Goal: Task Accomplishment & Management: Manage account settings

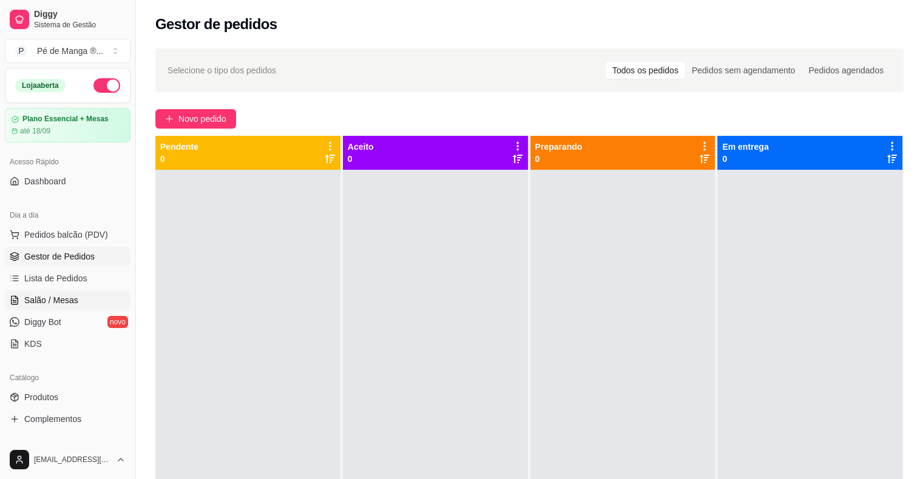
drag, startPoint x: 0, startPoint y: 0, endPoint x: 73, endPoint y: 177, distance: 191.6
click at [73, 294] on span "Salão / Mesas" at bounding box center [51, 300] width 54 height 12
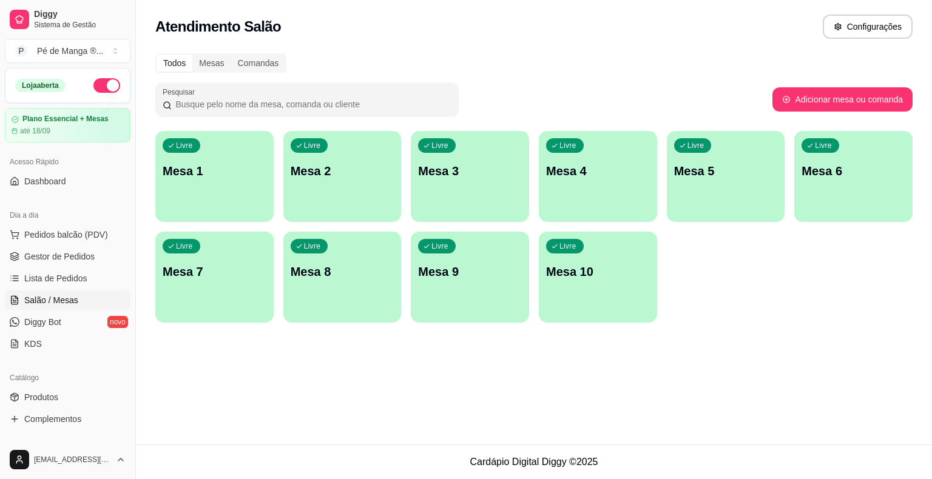
click at [232, 187] on div "Livre Mesa 1" at bounding box center [214, 169] width 118 height 76
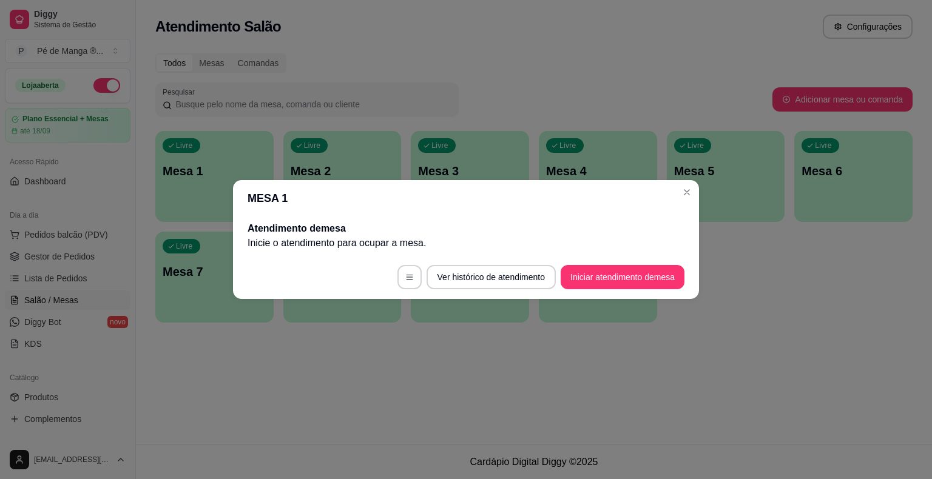
click at [594, 283] on button "Iniciar atendimento de mesa" at bounding box center [623, 277] width 124 height 24
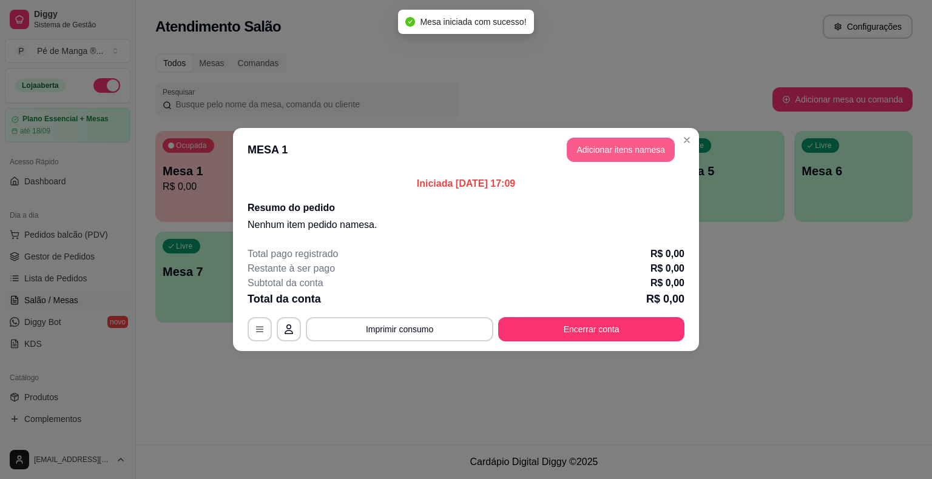
click at [587, 149] on button "Adicionar itens na mesa" at bounding box center [621, 150] width 108 height 24
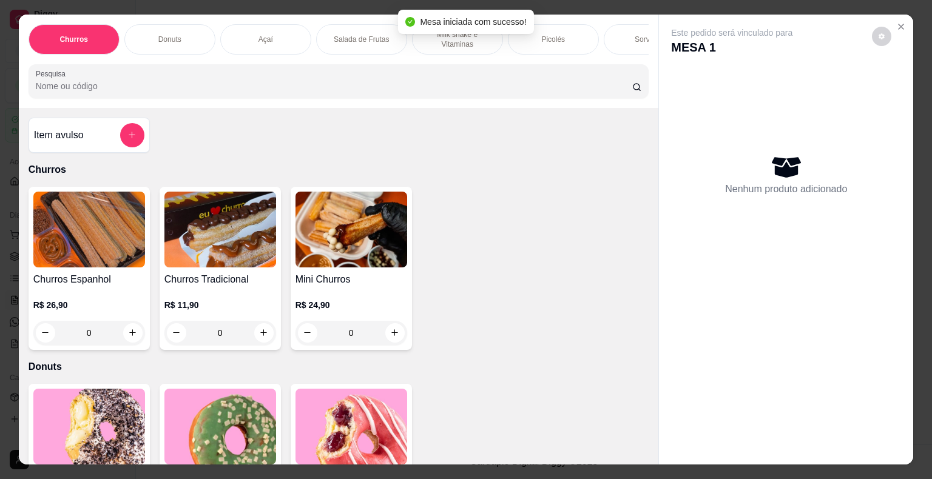
click at [245, 41] on div "Açaí" at bounding box center [265, 39] width 91 height 30
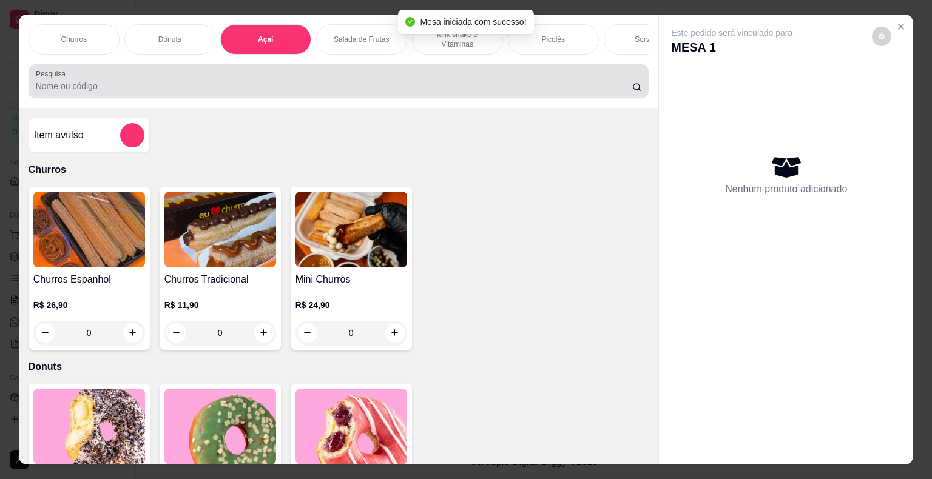
scroll to position [29, 0]
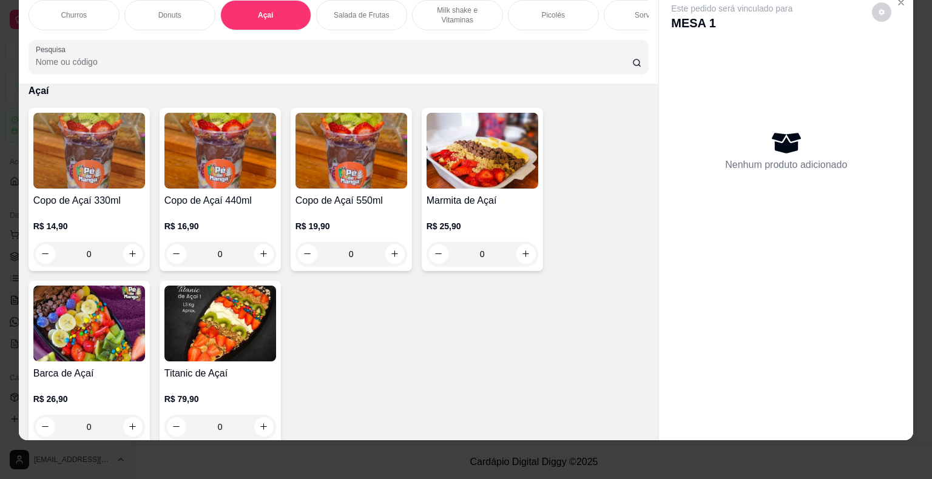
click at [265, 253] on div "0" at bounding box center [220, 254] width 112 height 24
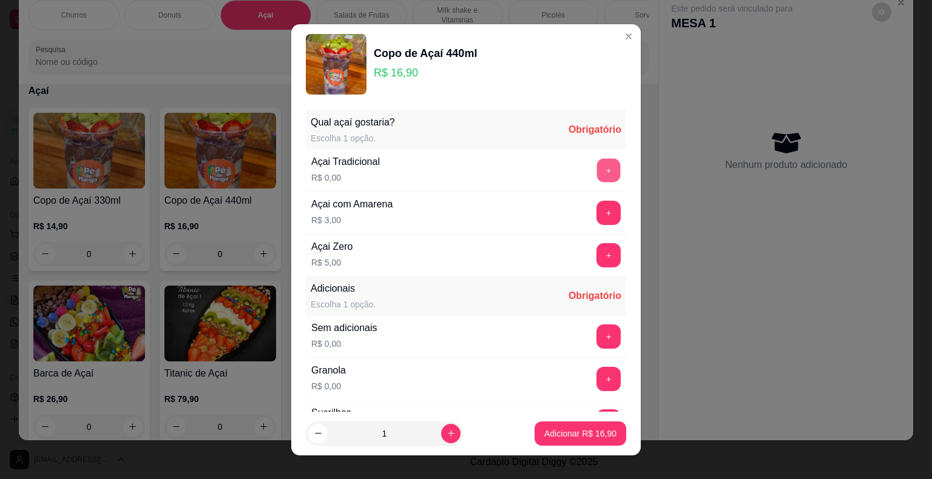
click at [597, 169] on button "+" at bounding box center [609, 170] width 24 height 24
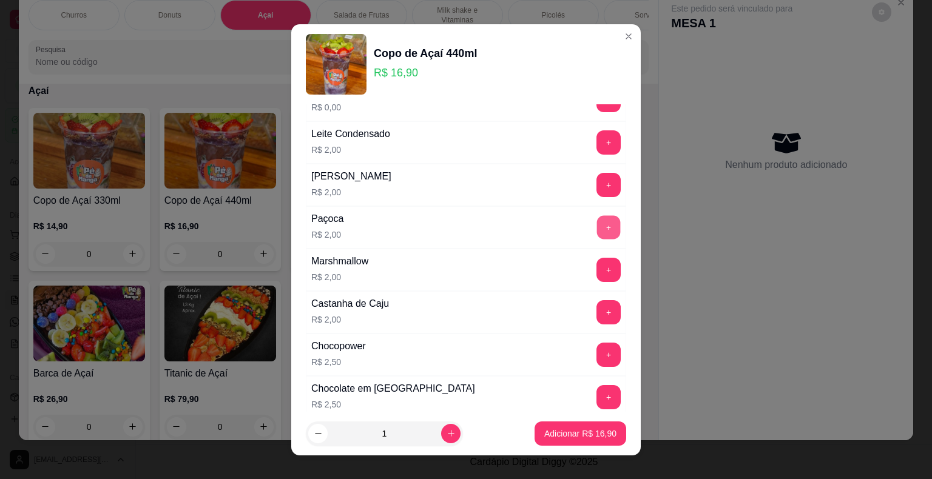
click at [597, 226] on button "+" at bounding box center [609, 227] width 24 height 24
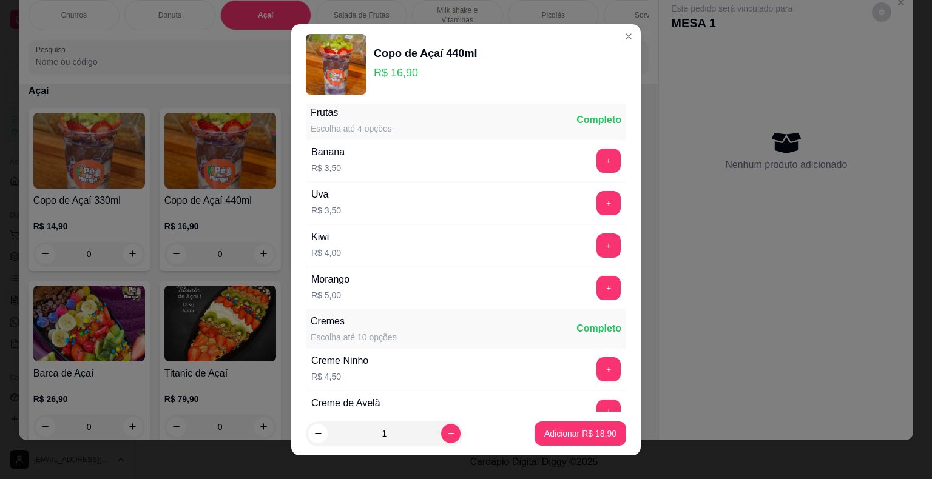
scroll to position [910, 0]
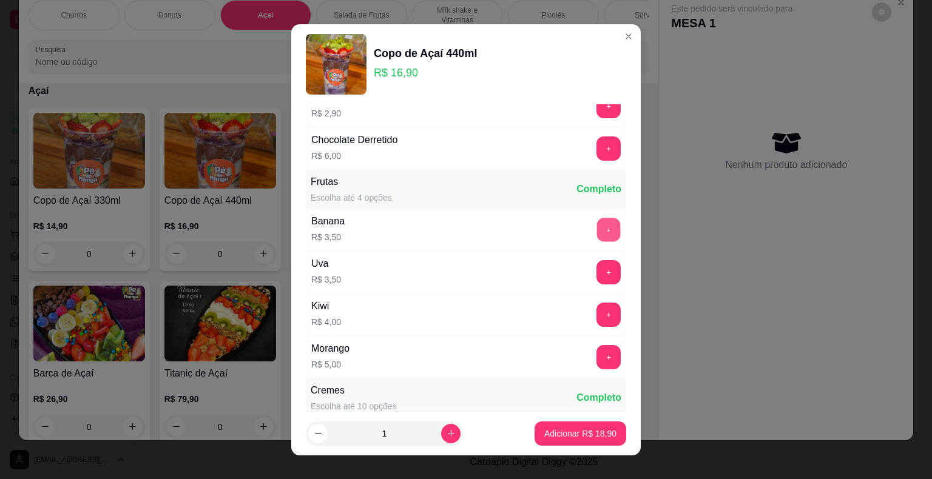
click at [597, 225] on button "+" at bounding box center [609, 230] width 24 height 24
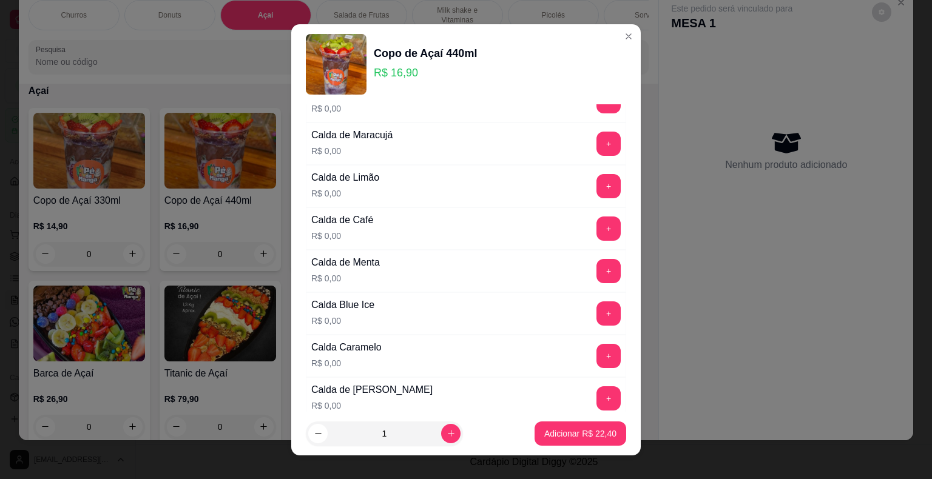
scroll to position [1699, 0]
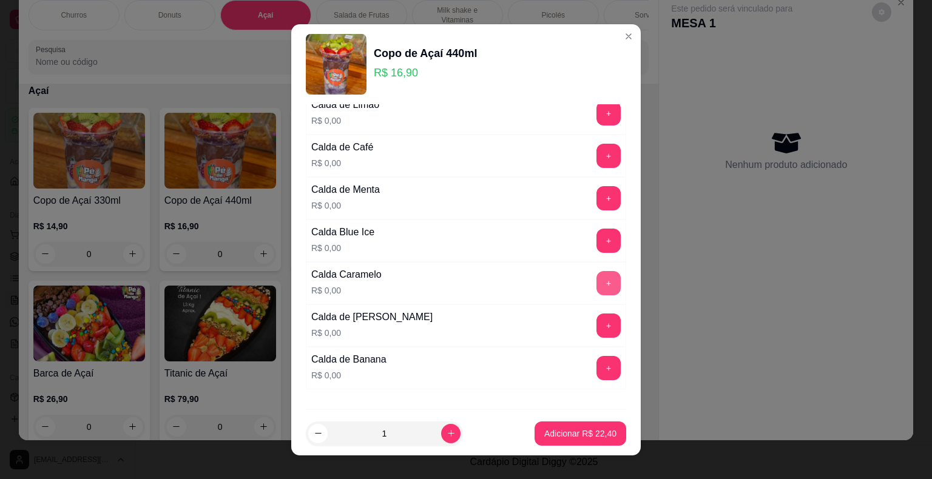
click at [597, 278] on button "+" at bounding box center [609, 283] width 24 height 24
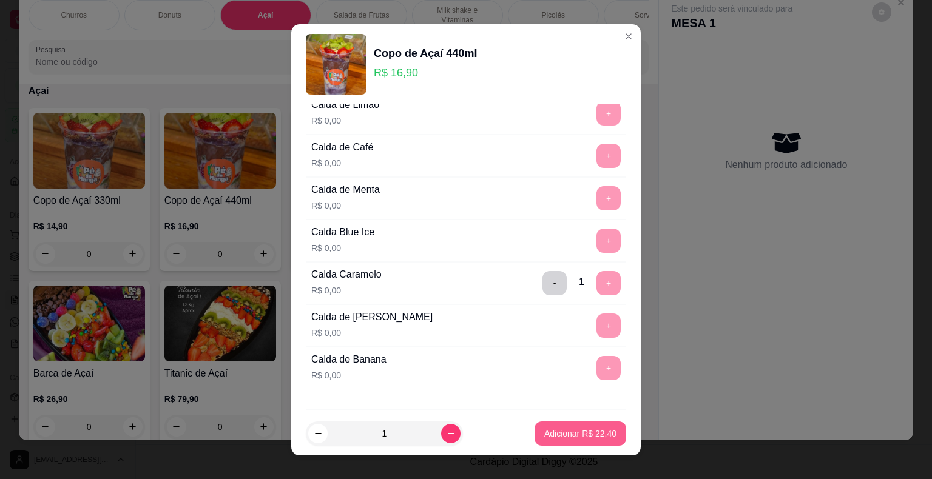
click at [565, 432] on p "Adicionar R$ 22,40" at bounding box center [580, 434] width 72 height 12
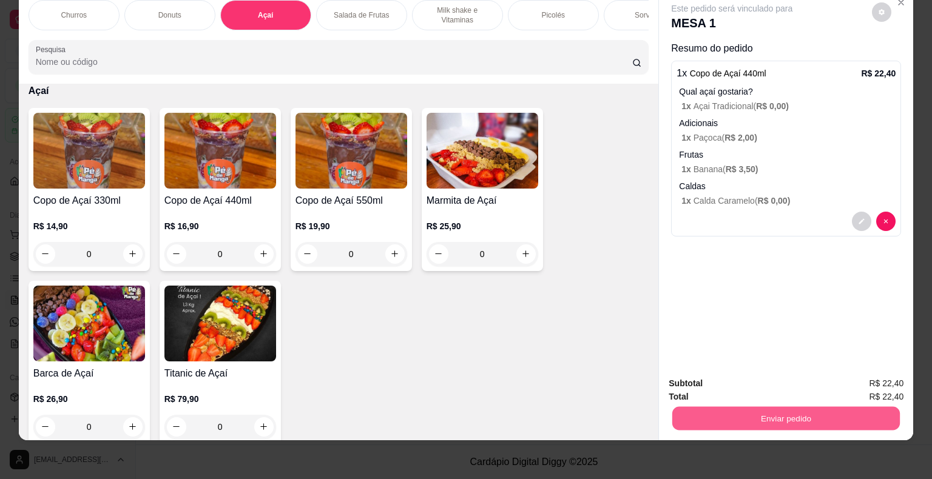
click at [807, 411] on button "Enviar pedido" at bounding box center [786, 419] width 228 height 24
click at [788, 376] on button "Não registrar e enviar pedido" at bounding box center [746, 379] width 123 height 22
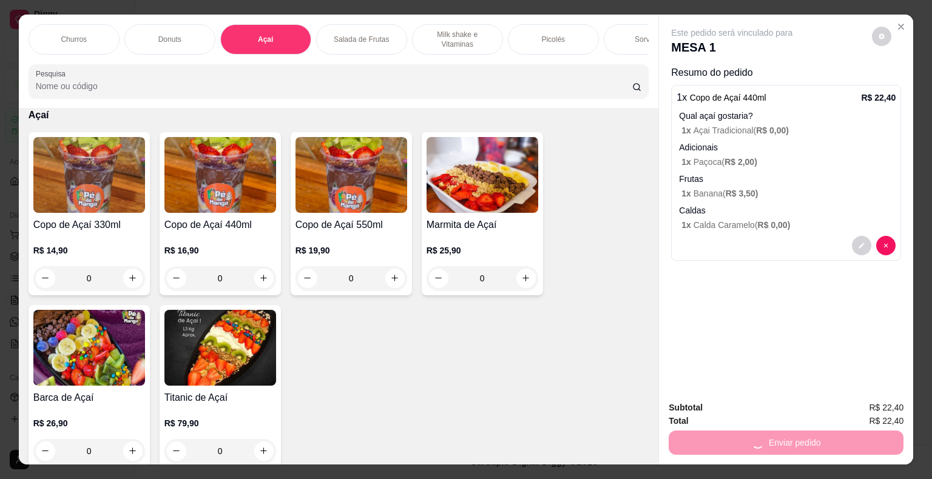
scroll to position [0, 0]
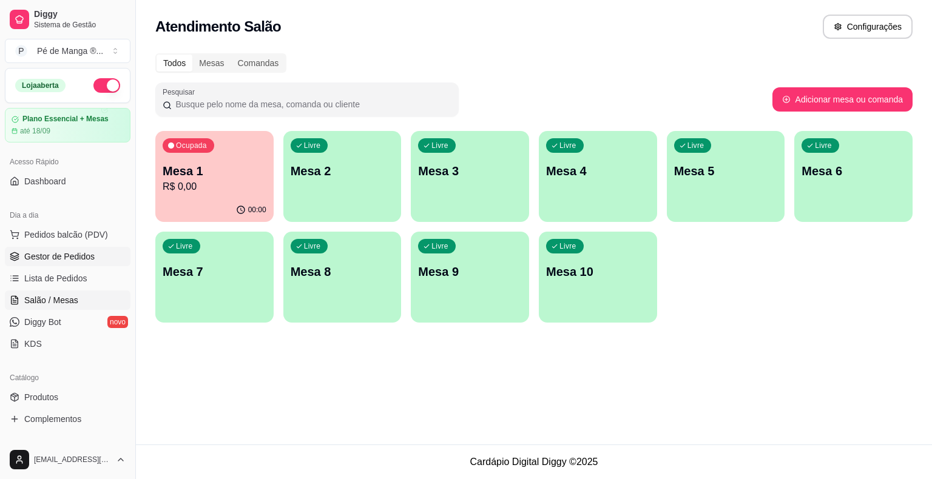
click at [68, 263] on link "Gestor de Pedidos" at bounding box center [68, 256] width 126 height 19
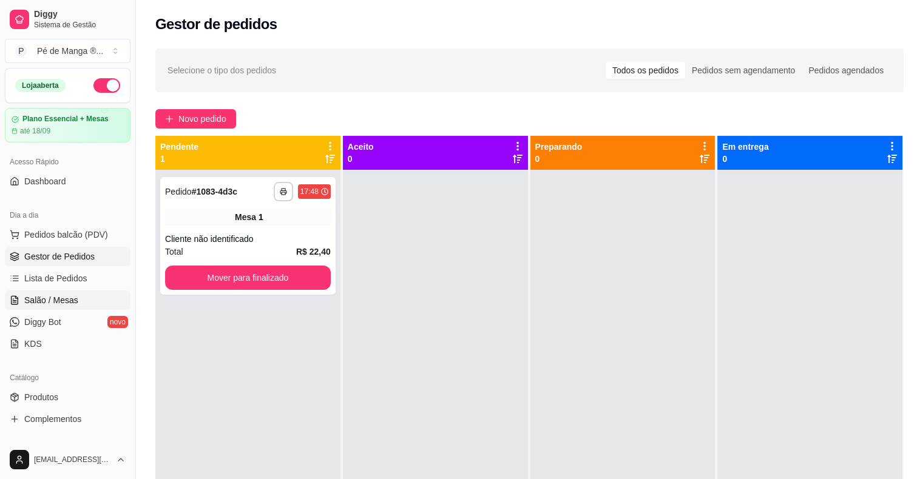
click at [60, 308] on link "Salão / Mesas" at bounding box center [68, 300] width 126 height 19
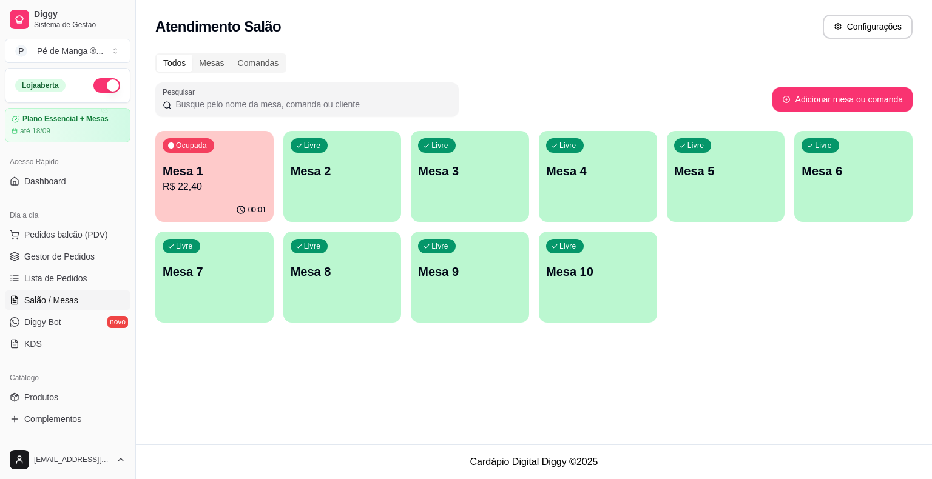
click at [210, 181] on p "R$ 22,40" at bounding box center [215, 187] width 104 height 15
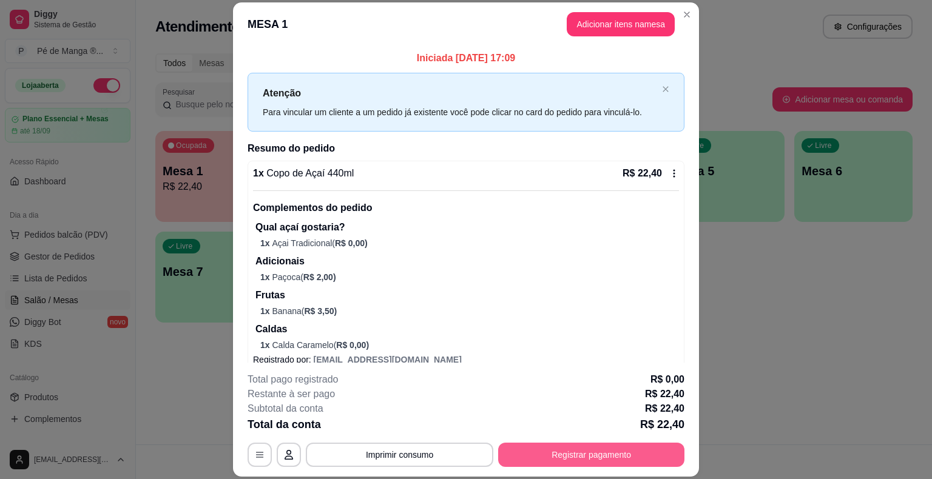
click at [587, 453] on button "Registrar pagamento" at bounding box center [591, 455] width 186 height 24
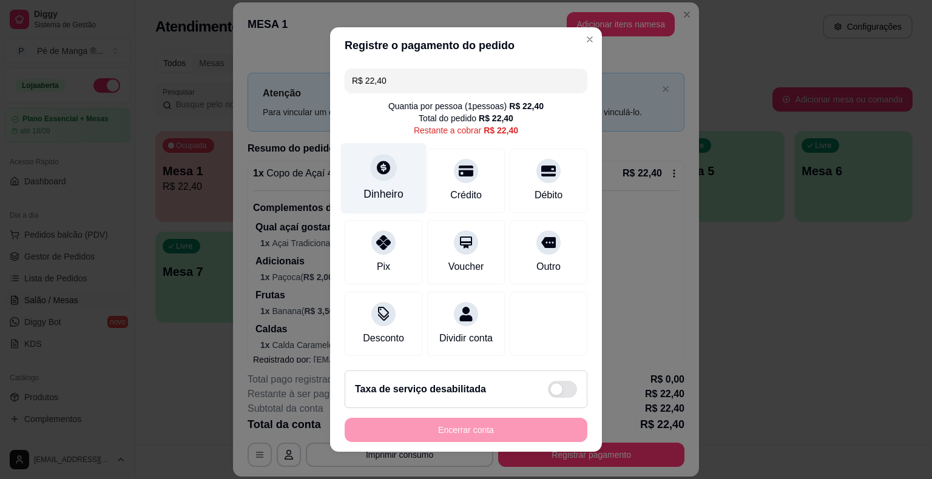
click at [390, 190] on div "Dinheiro" at bounding box center [384, 194] width 40 height 16
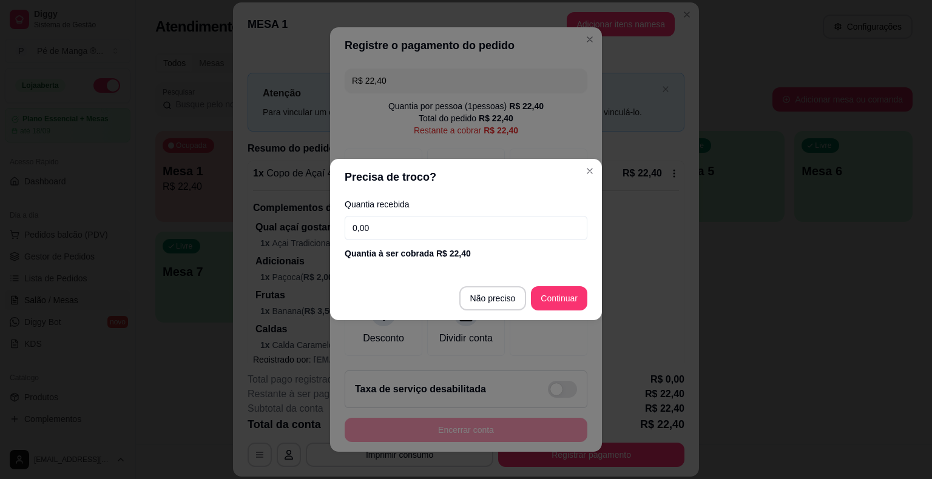
click at [425, 225] on input "0,00" at bounding box center [466, 228] width 243 height 24
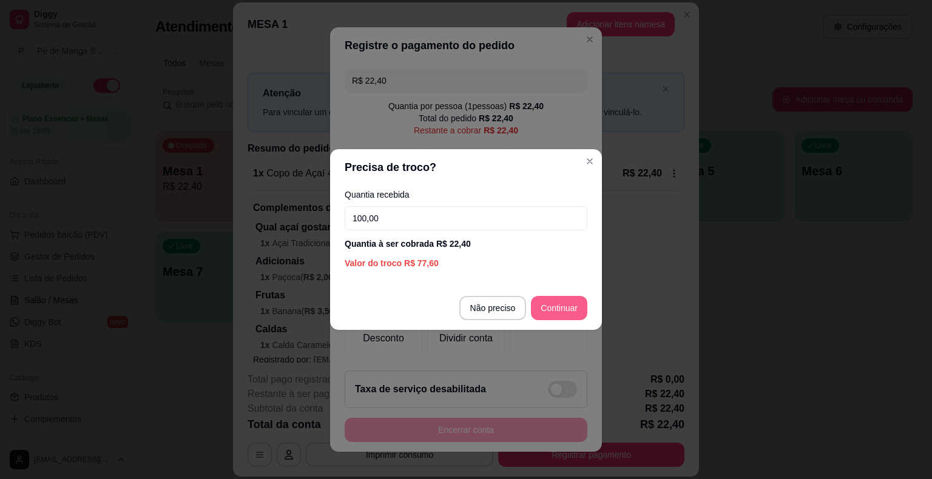
type input "100,00"
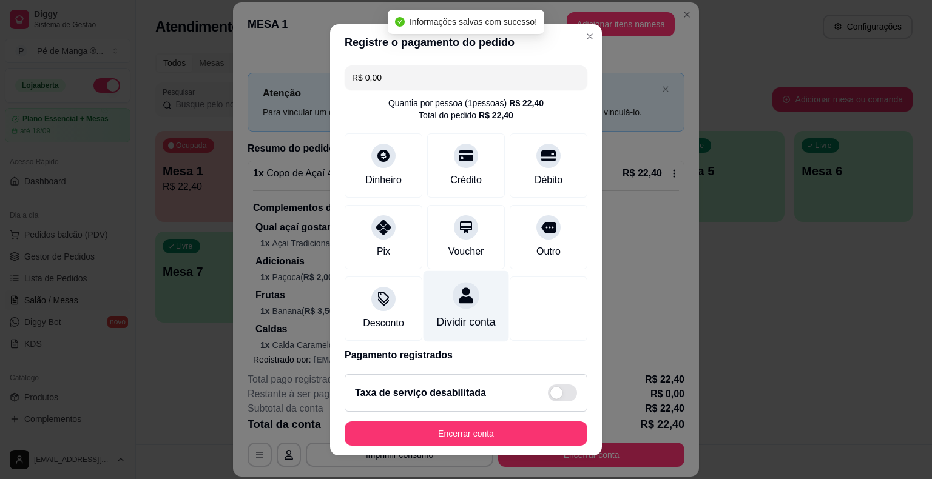
type input "R$ 0,00"
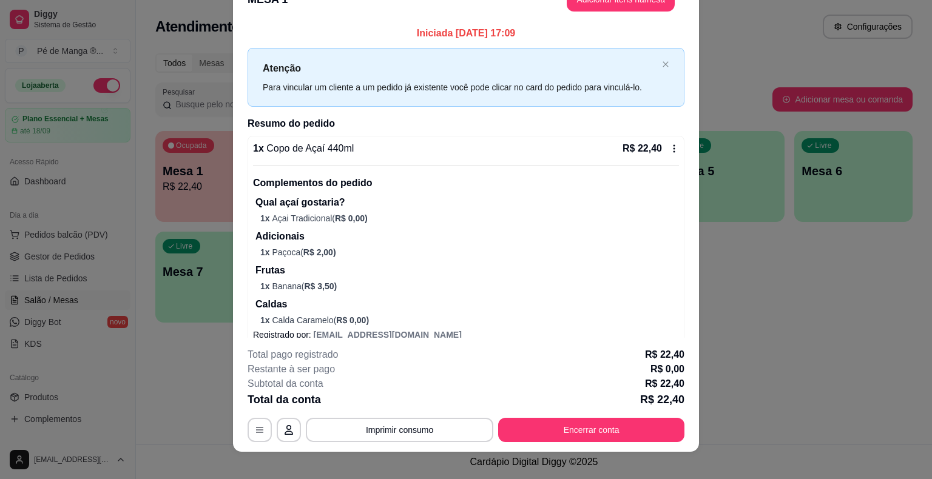
scroll to position [36, 0]
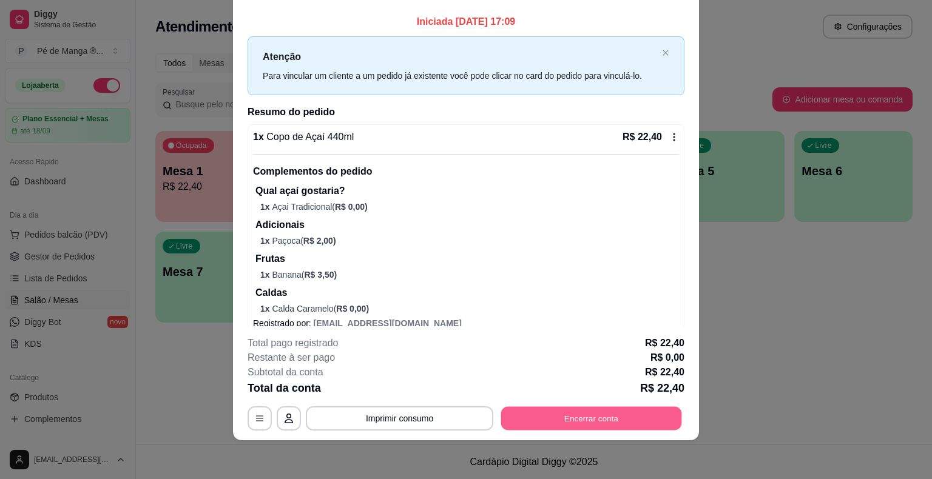
click at [564, 421] on button "Encerrar conta" at bounding box center [591, 419] width 181 height 24
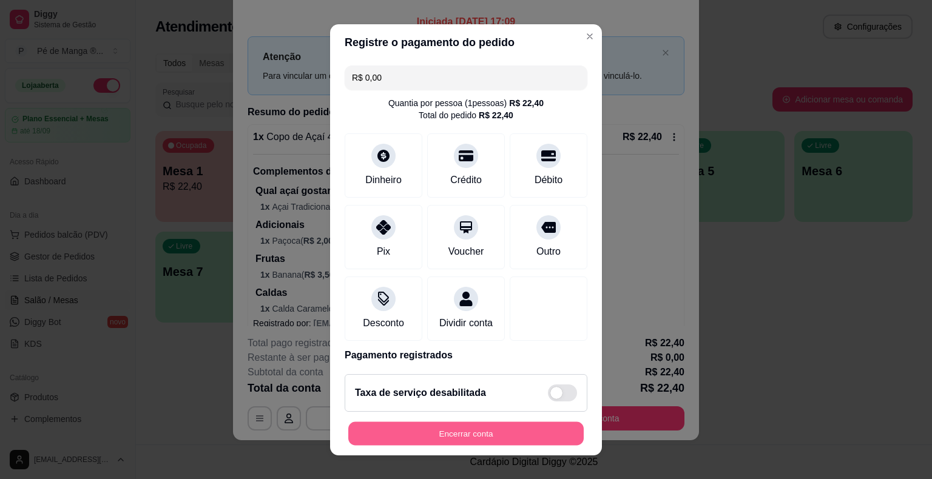
click at [497, 441] on button "Encerrar conta" at bounding box center [465, 434] width 235 height 24
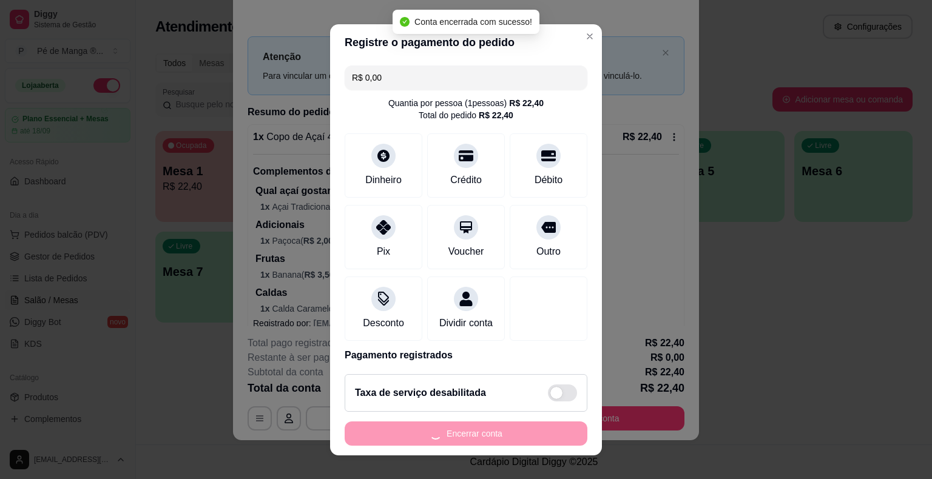
scroll to position [0, 0]
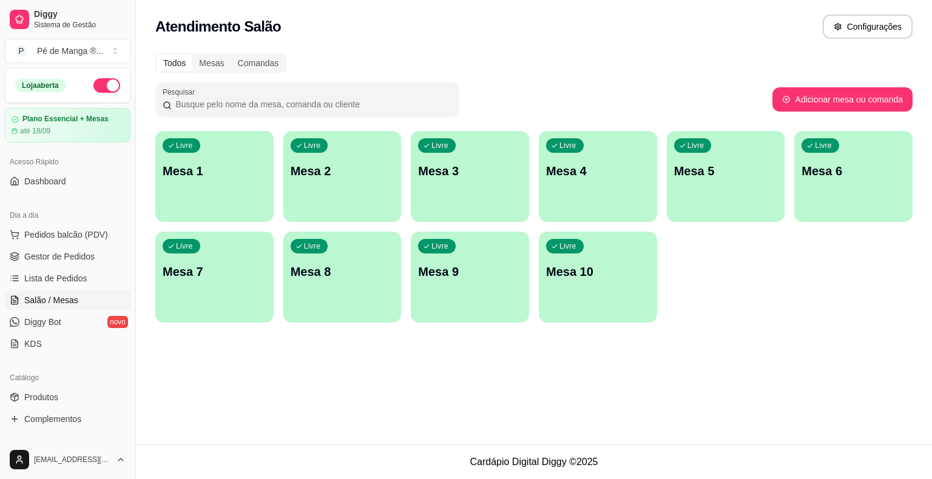
click at [197, 166] on p "Mesa 1" at bounding box center [215, 171] width 104 height 17
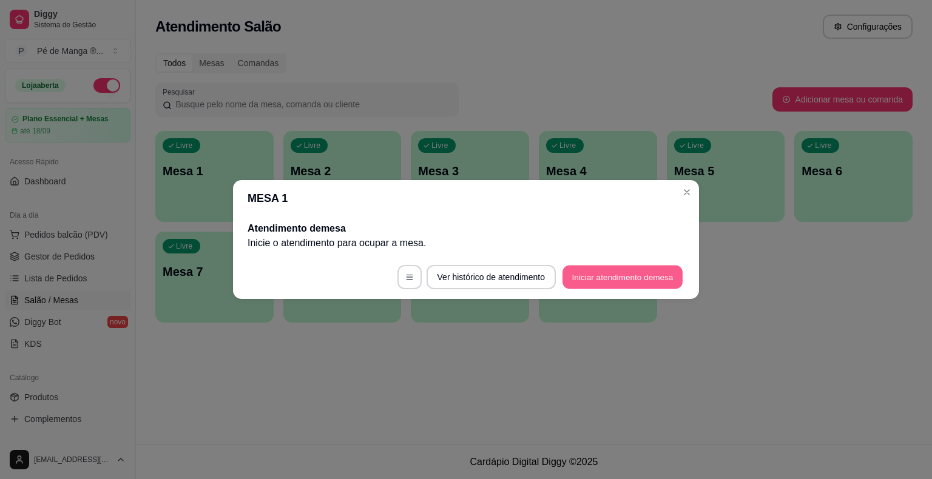
click at [614, 275] on button "Iniciar atendimento de mesa" at bounding box center [623, 278] width 120 height 24
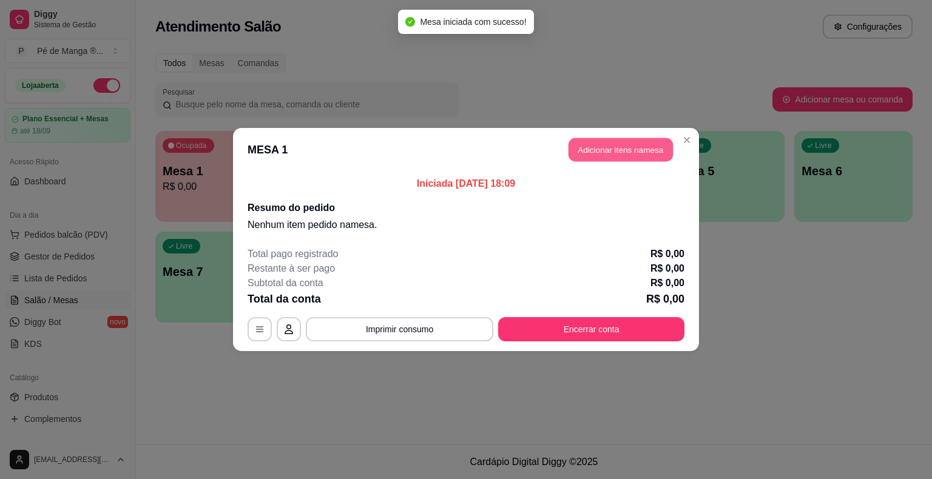
click at [629, 154] on button "Adicionar itens na mesa" at bounding box center [621, 150] width 104 height 24
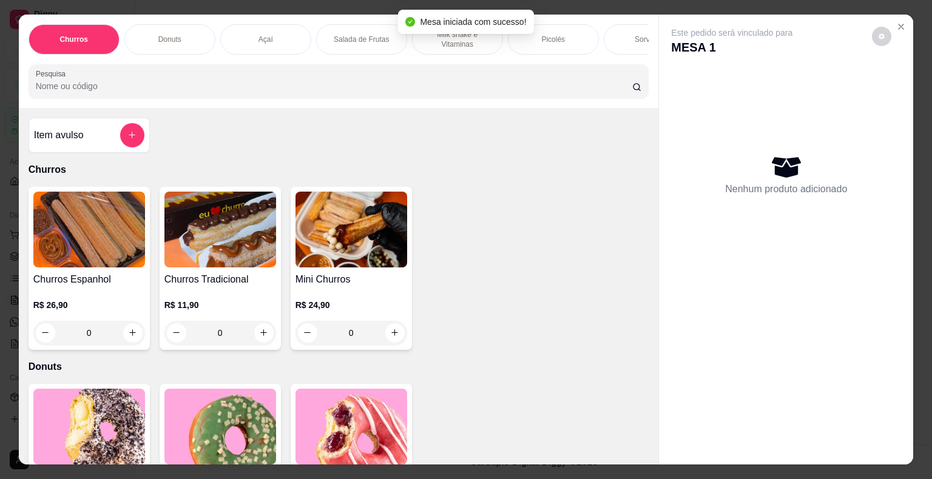
click at [614, 33] on div "Sorvetes" at bounding box center [649, 39] width 91 height 30
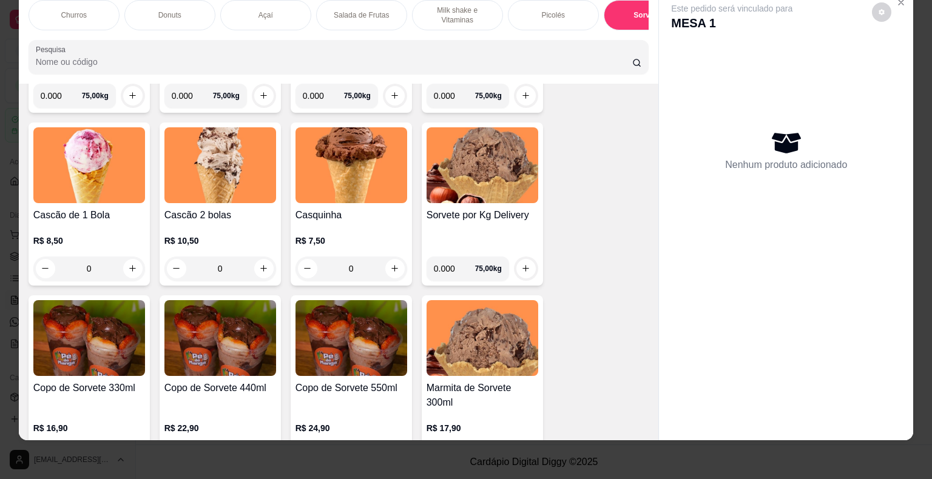
scroll to position [1841, 0]
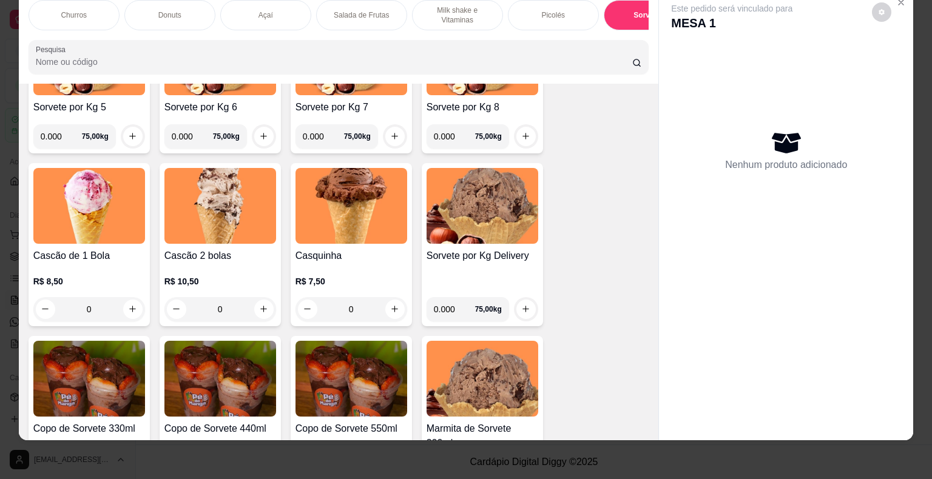
click at [350, 242] on img at bounding box center [352, 206] width 112 height 76
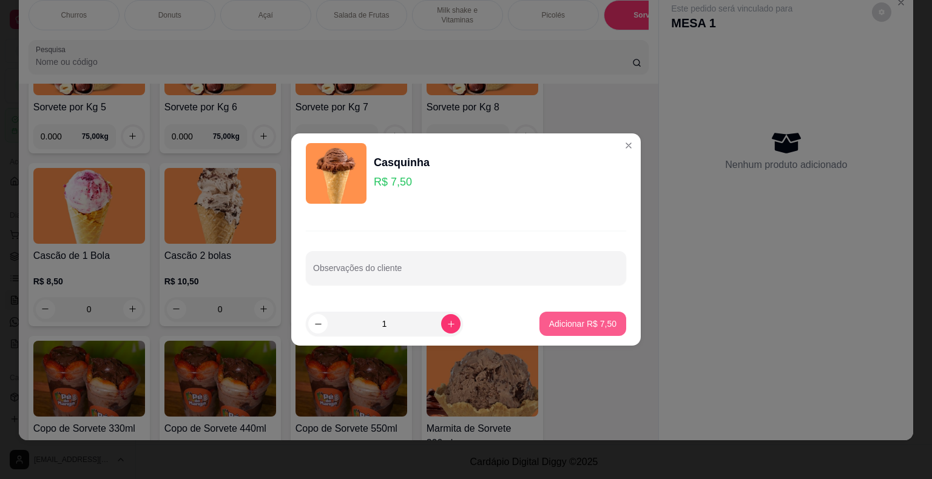
click at [556, 323] on p "Adicionar R$ 7,50" at bounding box center [582, 324] width 67 height 12
type input "1"
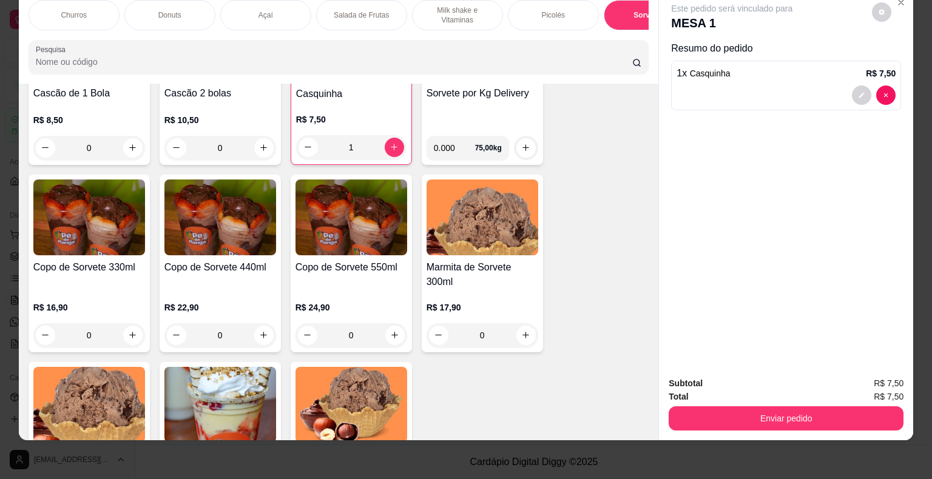
scroll to position [2023, 0]
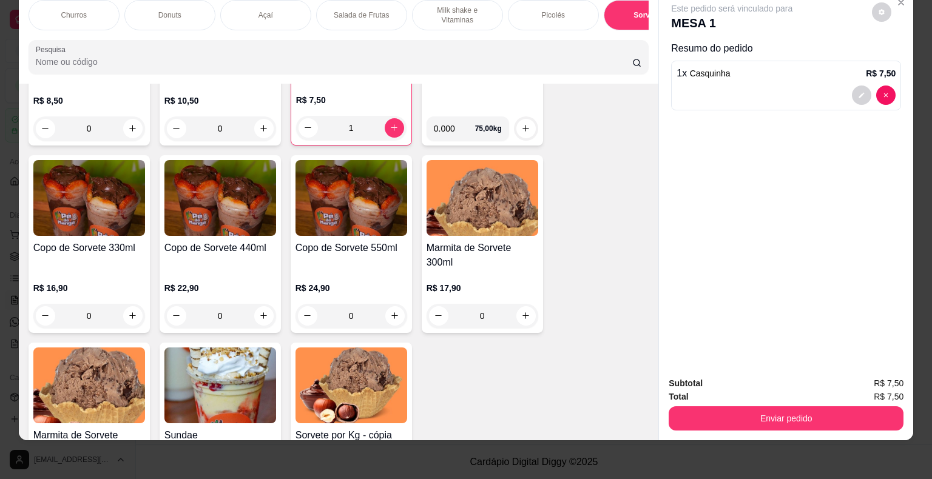
click at [102, 266] on div "Copo de Sorvete 330ml" at bounding box center [89, 255] width 112 height 29
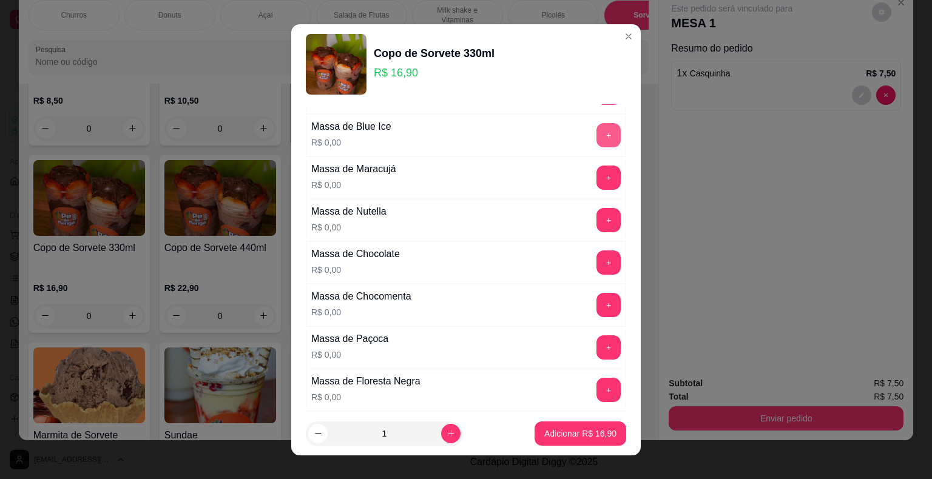
scroll to position [425, 0]
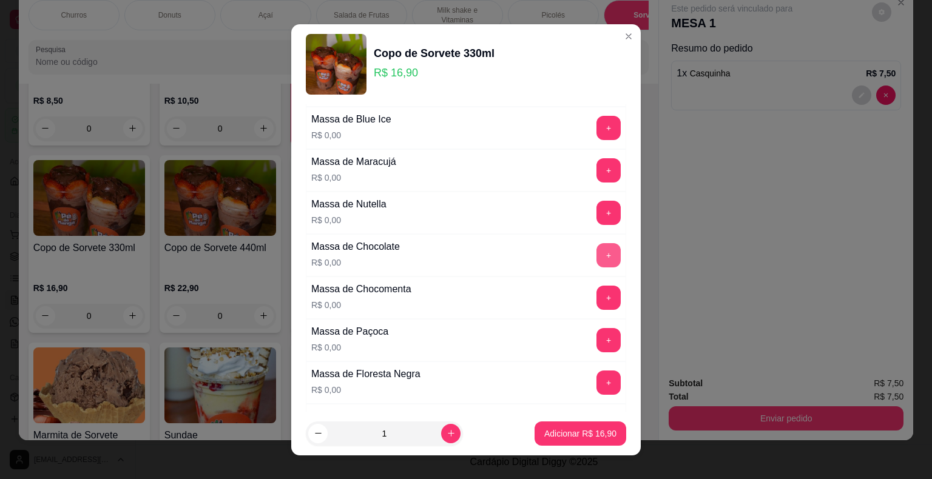
click at [597, 249] on button "+" at bounding box center [609, 255] width 24 height 24
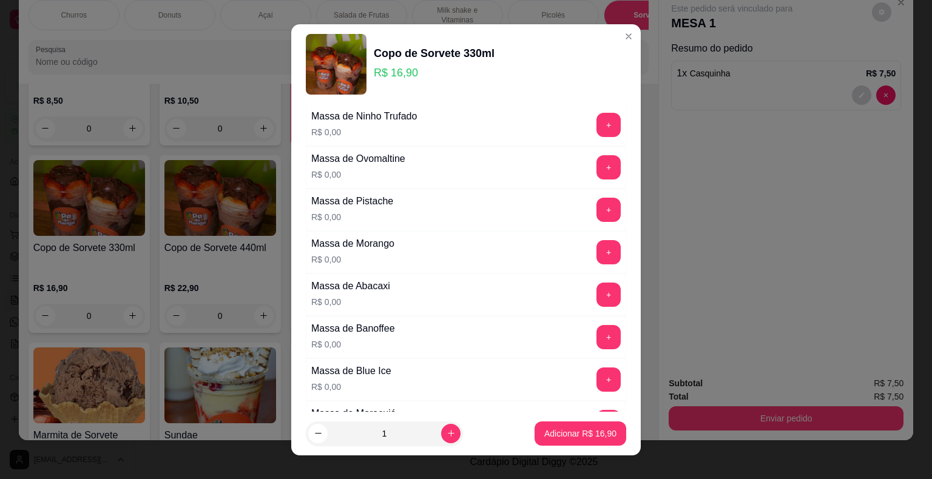
scroll to position [121, 0]
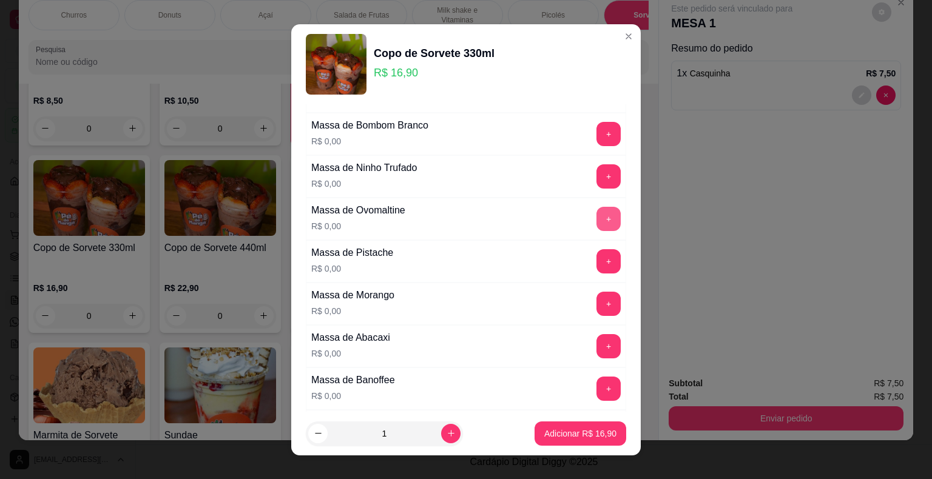
click at [597, 217] on button "+" at bounding box center [609, 219] width 24 height 24
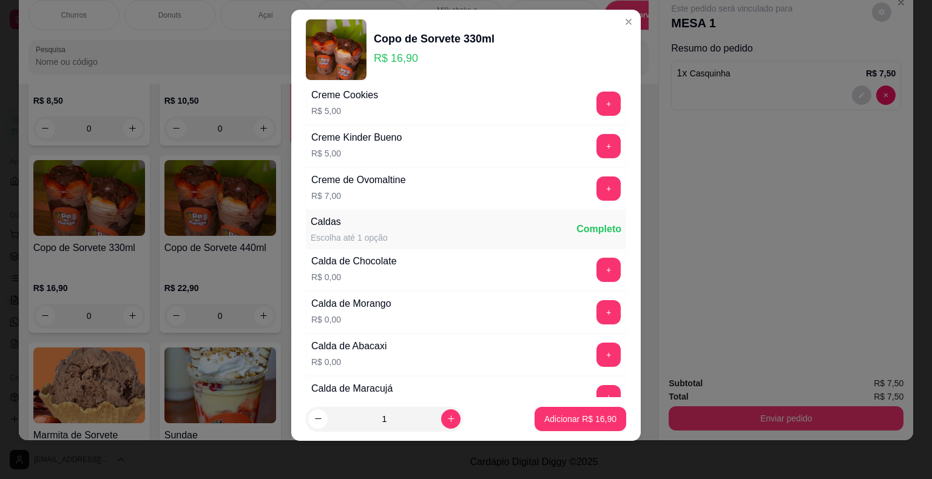
scroll to position [1958, 0]
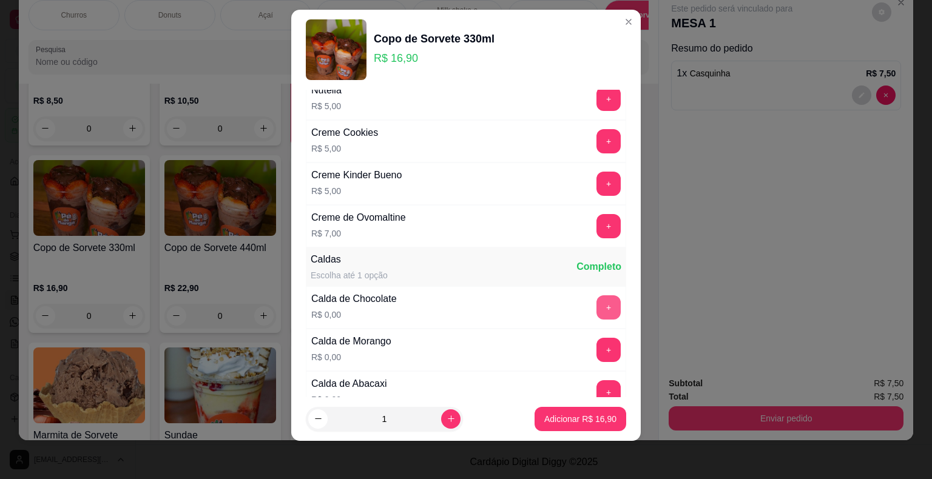
click at [597, 296] on button "+" at bounding box center [609, 308] width 24 height 24
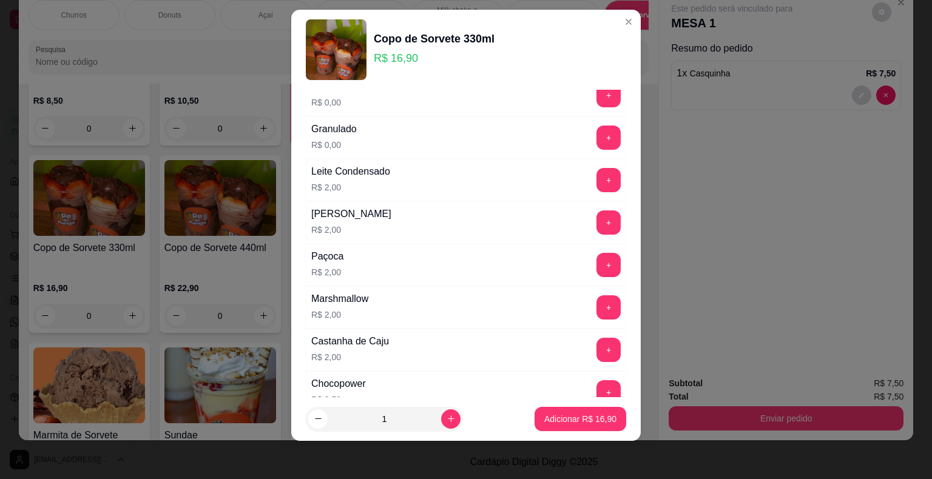
scroll to position [683, 0]
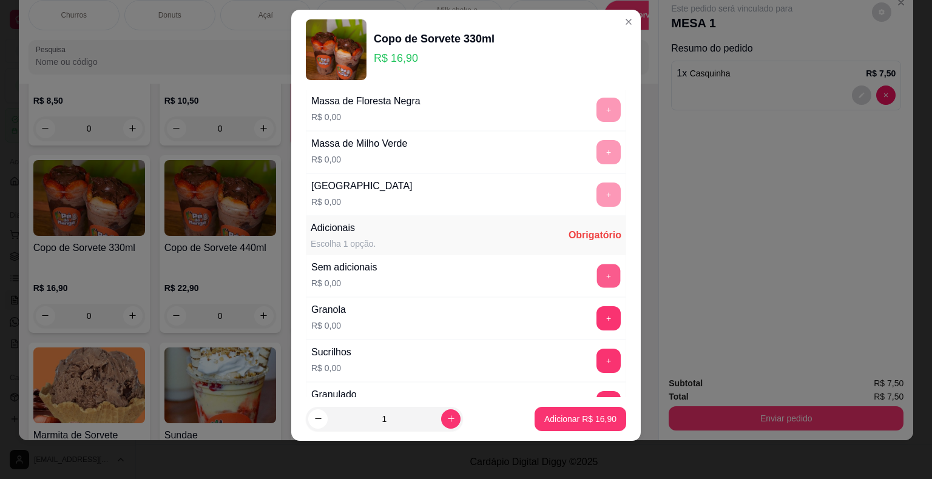
click at [597, 272] on button "+" at bounding box center [609, 276] width 24 height 24
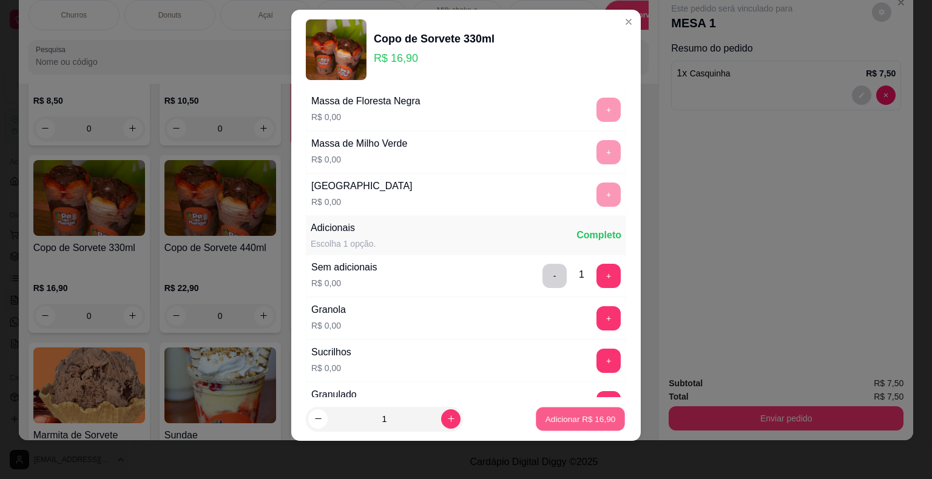
click at [578, 425] on button "Adicionar R$ 16,90" at bounding box center [580, 419] width 89 height 24
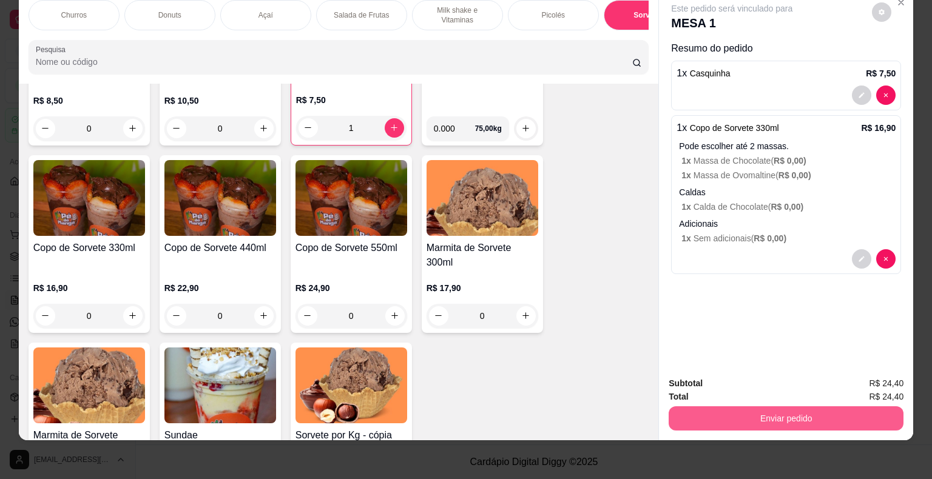
click at [720, 407] on button "Enviar pedido" at bounding box center [786, 419] width 235 height 24
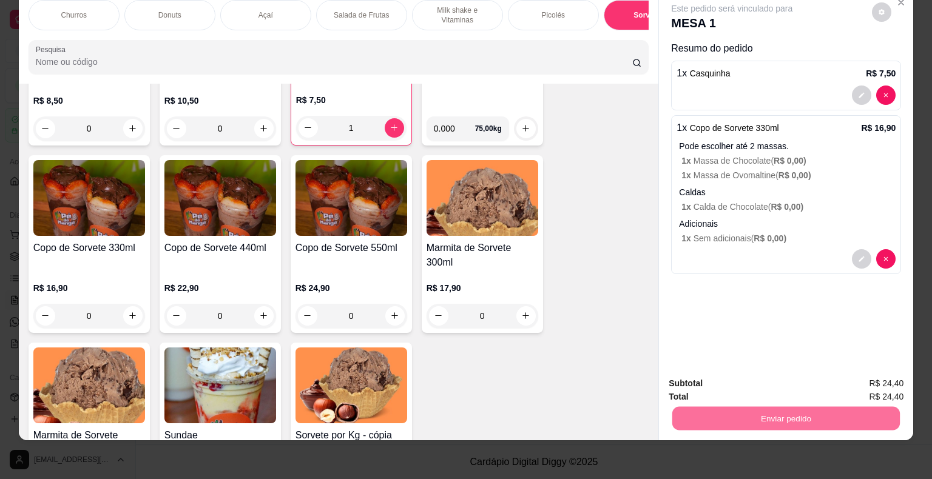
click at [748, 382] on button "Não registrar e enviar pedido" at bounding box center [746, 379] width 123 height 22
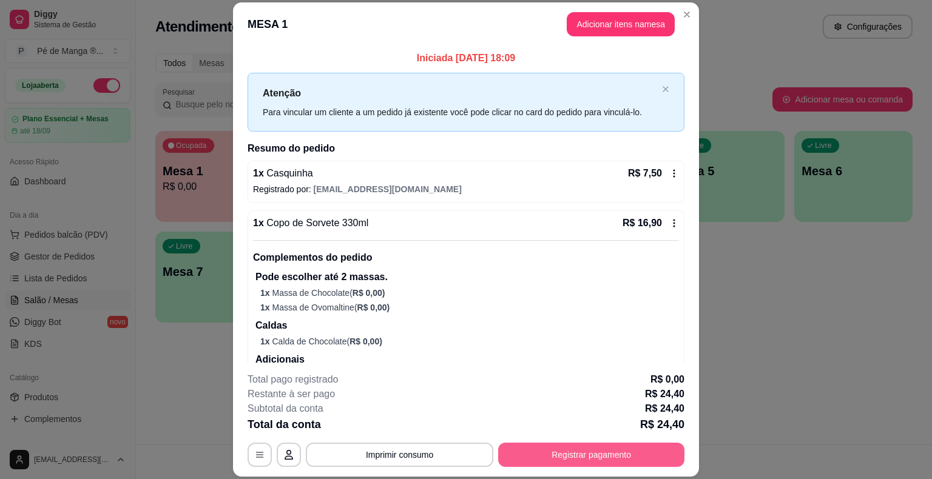
click at [598, 456] on button "Registrar pagamento" at bounding box center [591, 455] width 186 height 24
click at [511, 251] on p "Complementos do pedido" at bounding box center [466, 258] width 426 height 15
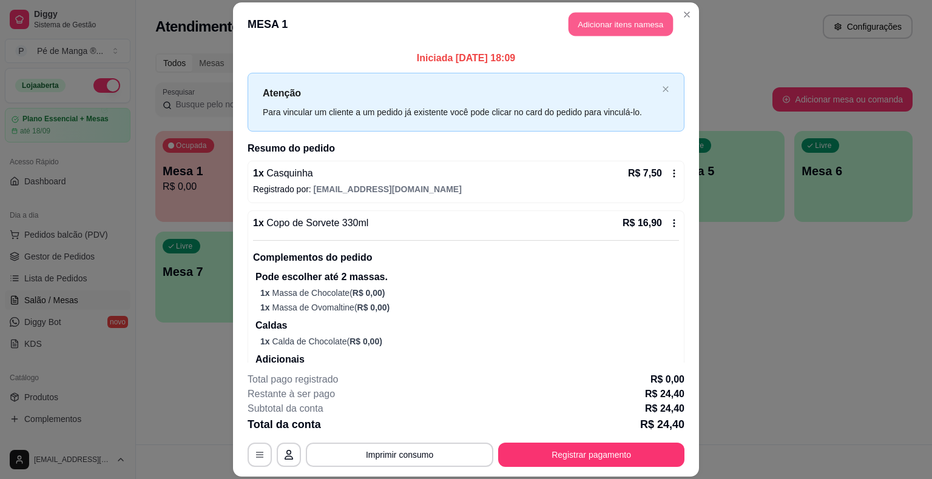
click at [612, 19] on button "Adicionar itens na mesa" at bounding box center [621, 25] width 104 height 24
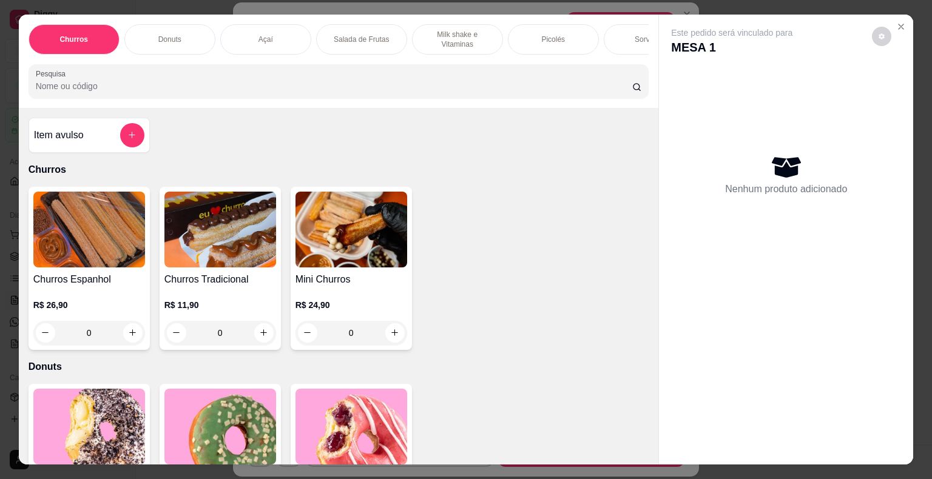
click at [626, 33] on div "Sorvetes" at bounding box center [649, 39] width 91 height 30
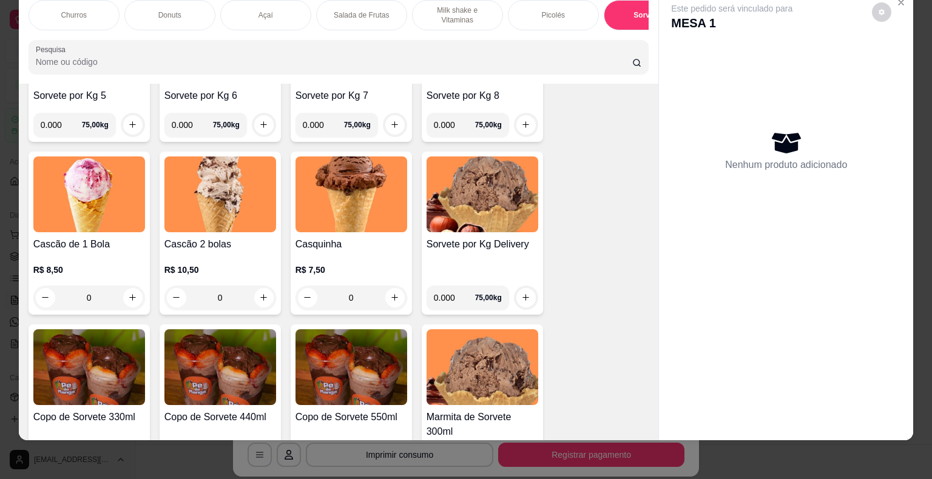
scroll to position [2023, 0]
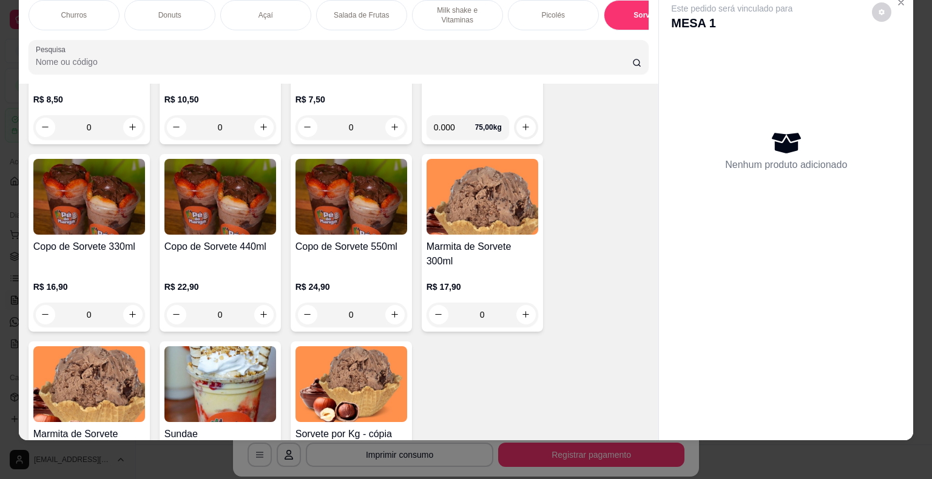
click at [83, 244] on h4 "Copo de Sorvete 330ml" at bounding box center [89, 247] width 112 height 15
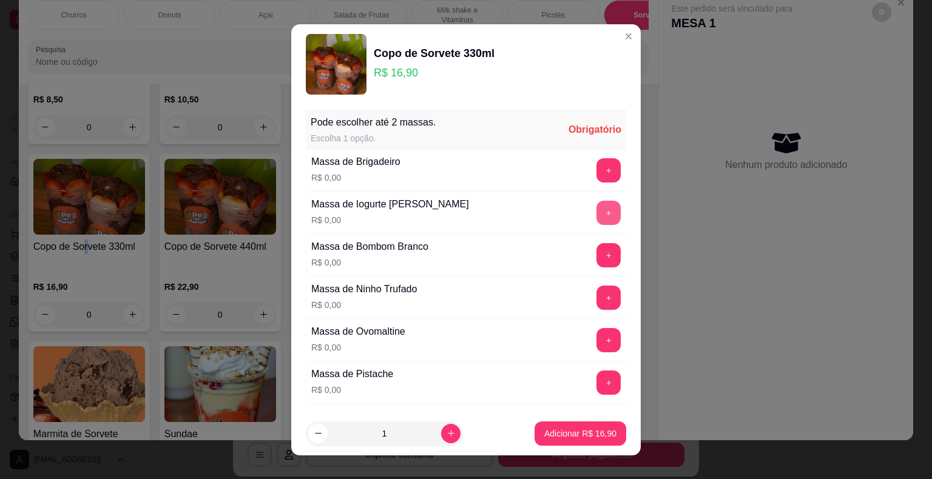
click at [597, 209] on button "+" at bounding box center [609, 213] width 24 height 24
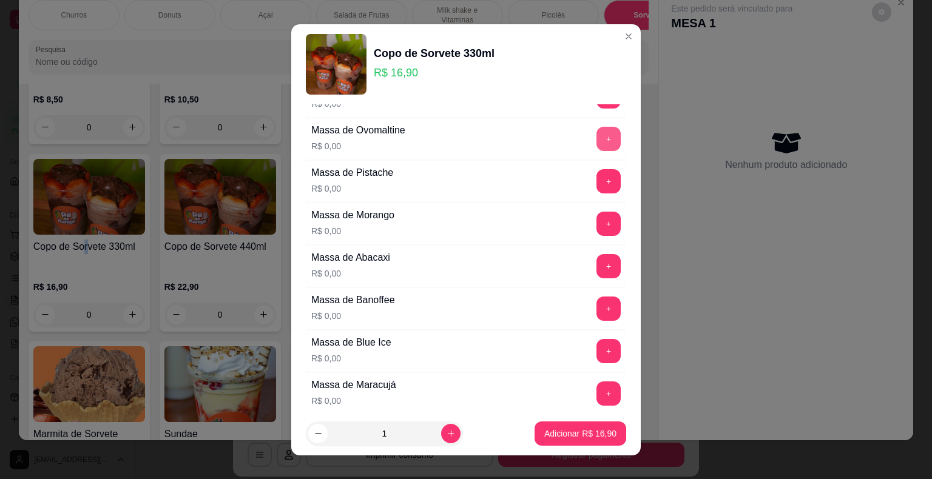
scroll to position [182, 0]
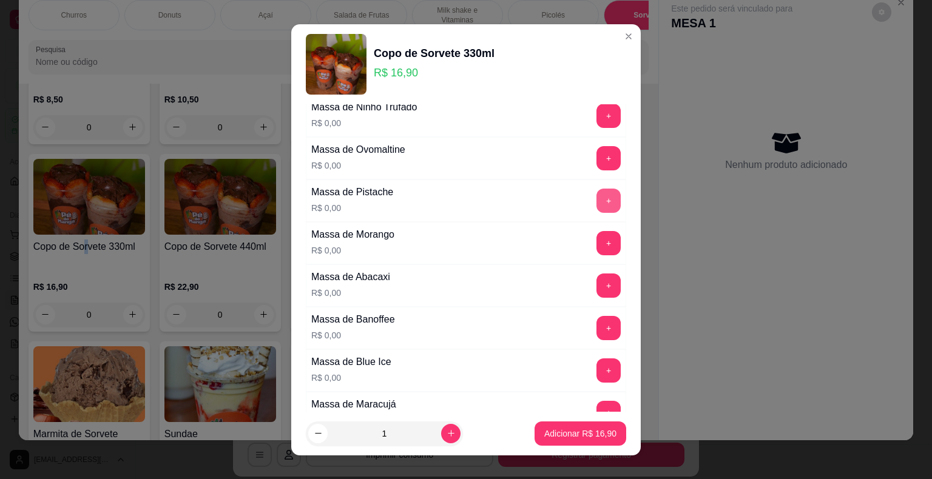
click at [597, 201] on button "+" at bounding box center [609, 201] width 24 height 24
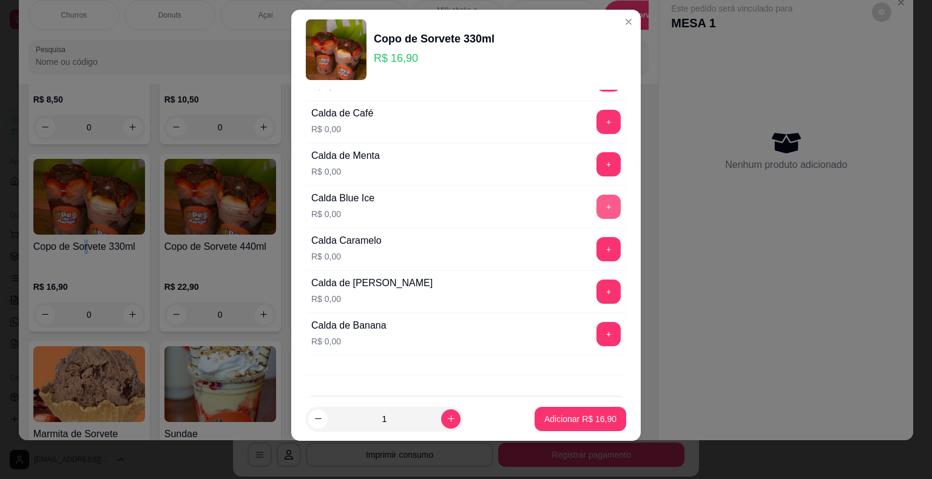
scroll to position [2383, 0]
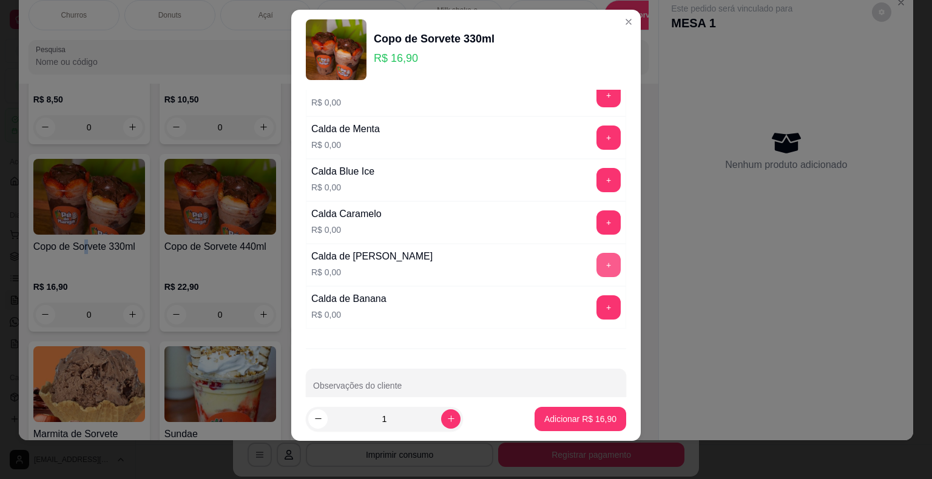
click at [597, 253] on button "+" at bounding box center [609, 265] width 24 height 24
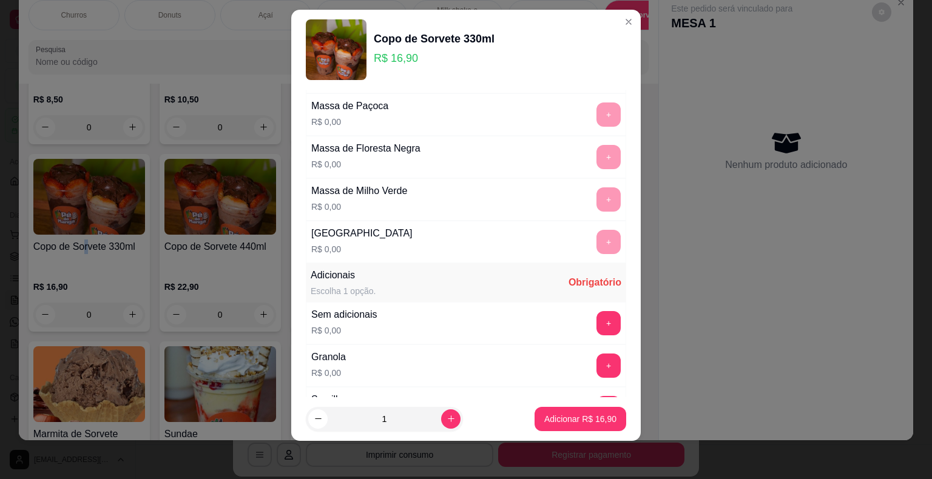
scroll to position [650, 0]
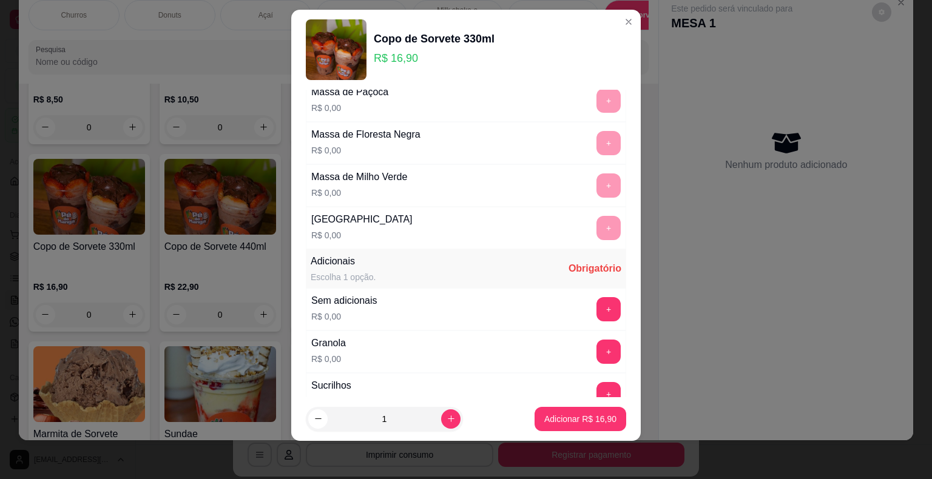
click at [592, 297] on div "+" at bounding box center [609, 309] width 34 height 24
click at [597, 297] on button "+" at bounding box center [609, 309] width 24 height 24
click at [586, 430] on button "Adicionar R$ 16,90" at bounding box center [581, 419] width 92 height 24
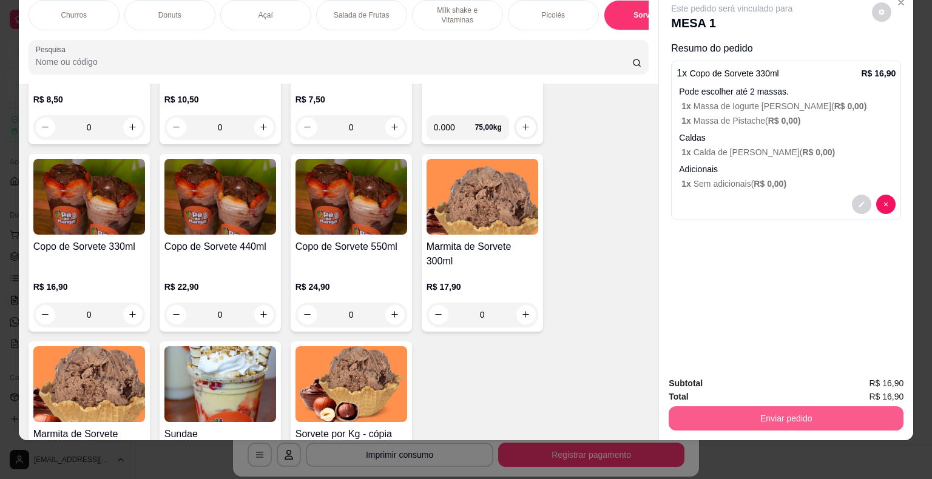
click at [727, 408] on button "Enviar pedido" at bounding box center [786, 419] width 235 height 24
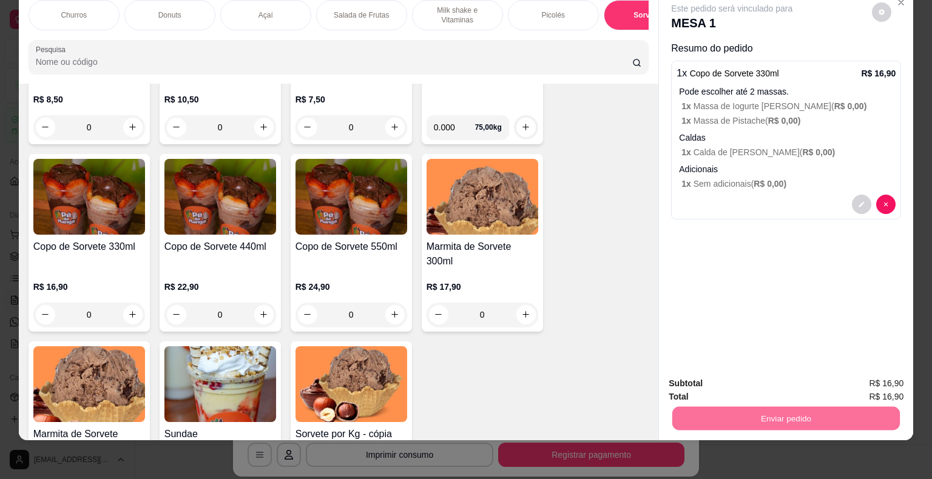
click at [728, 368] on button "Não registrar e enviar pedido" at bounding box center [746, 379] width 123 height 22
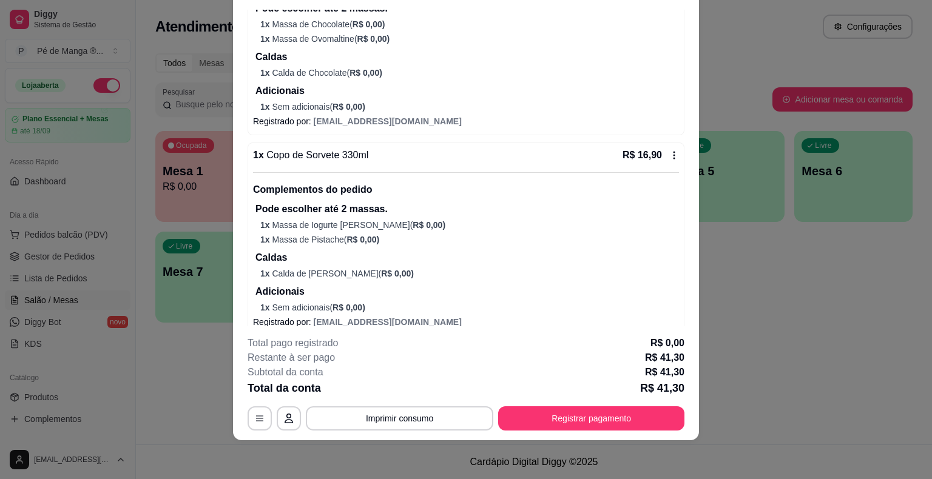
scroll to position [245, 0]
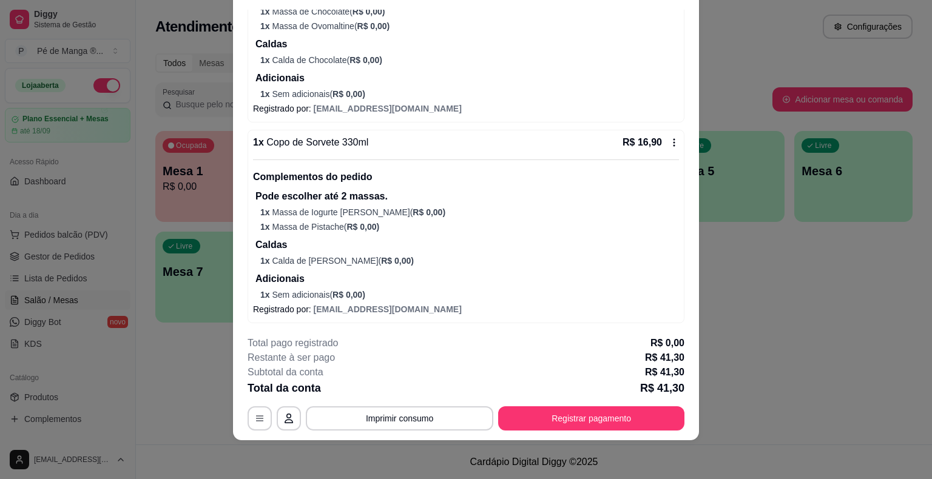
click at [529, 320] on section "MESA 1 Adicionar itens na mesa Iniciada 16/09/2025 às 18:09 Atenção Para vincul…" at bounding box center [466, 203] width 466 height 475
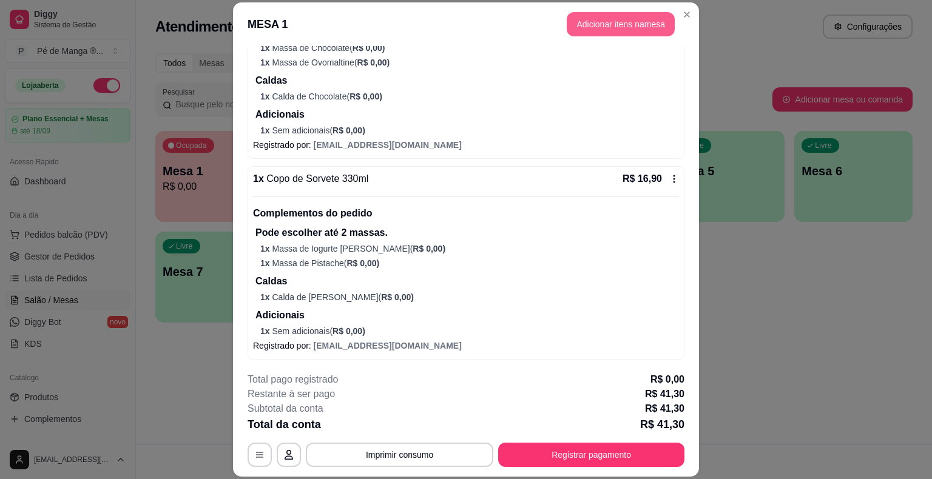
click at [613, 30] on button "Adicionar itens na mesa" at bounding box center [621, 24] width 108 height 24
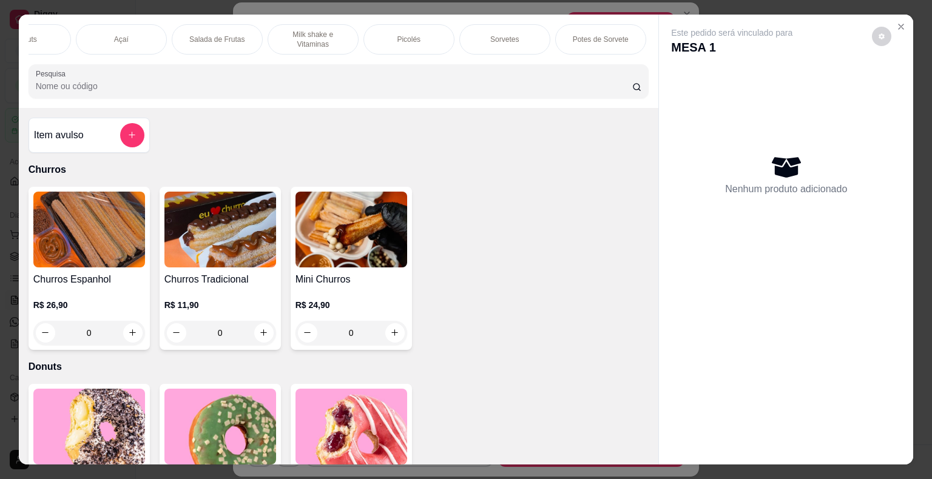
scroll to position [0, 175]
click at [491, 36] on div "Sorvetes" at bounding box center [473, 39] width 91 height 30
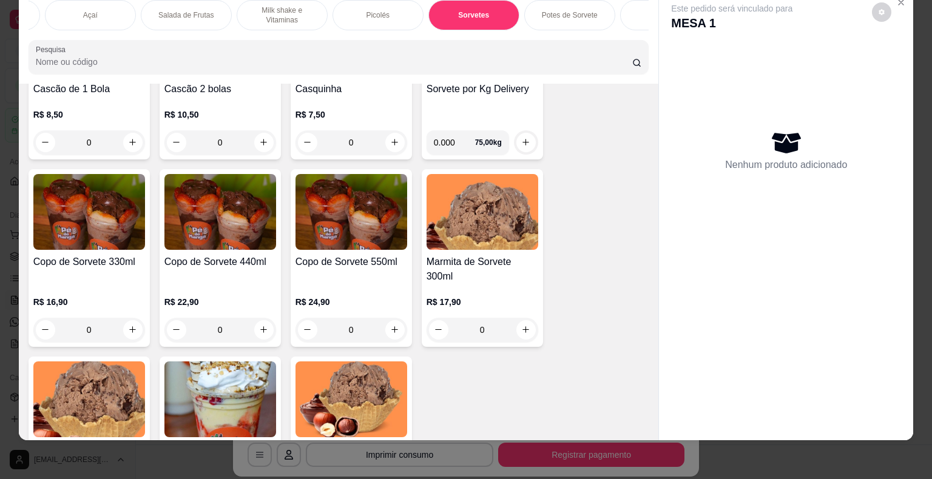
scroll to position [1901, 0]
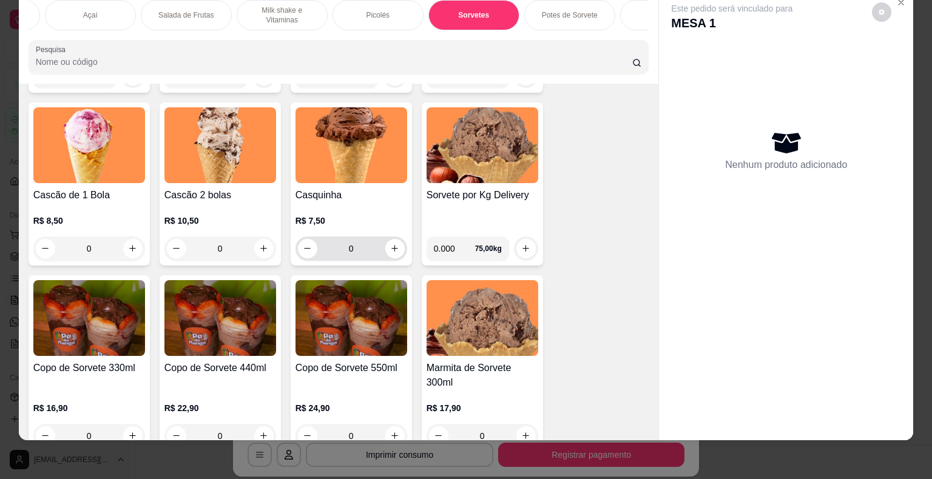
click at [356, 217] on p "R$ 7,50" at bounding box center [352, 221] width 112 height 12
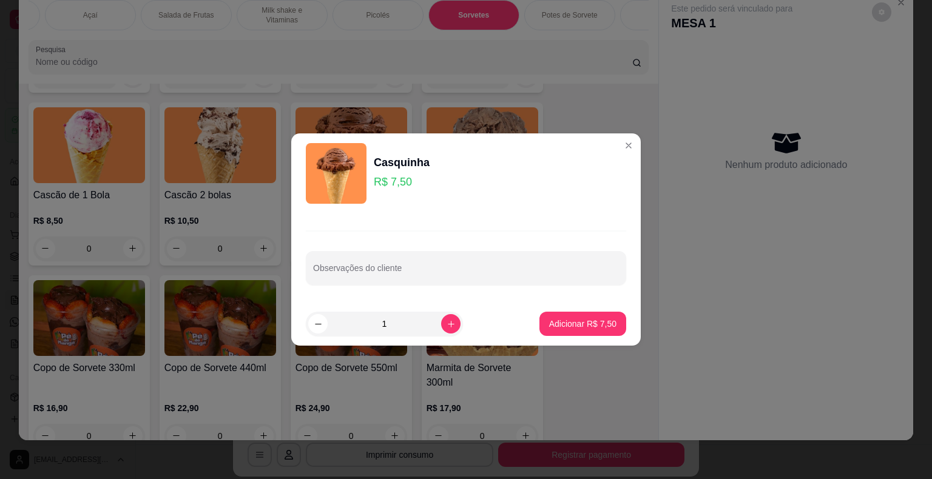
click at [612, 330] on button "Adicionar R$ 7,50" at bounding box center [582, 324] width 87 height 24
type input "1"
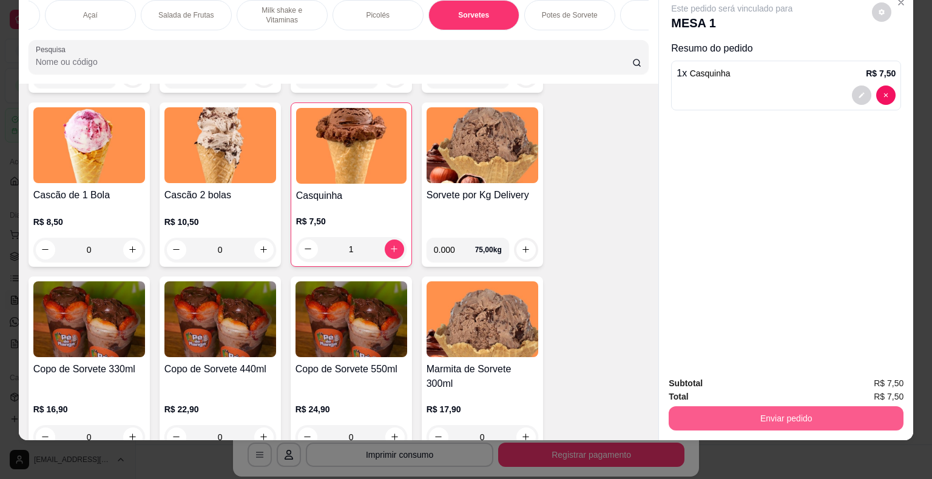
click at [734, 409] on button "Enviar pedido" at bounding box center [786, 419] width 235 height 24
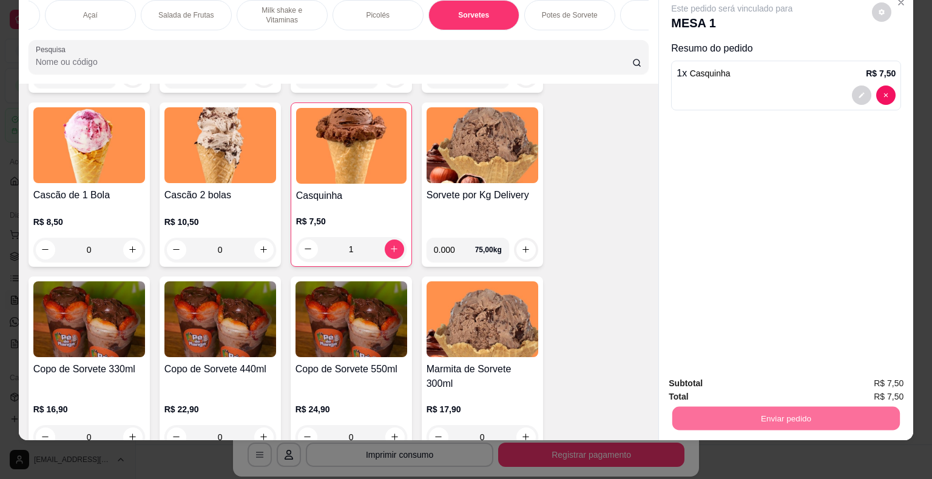
click at [731, 376] on button "Não registrar e enviar pedido" at bounding box center [746, 379] width 126 height 23
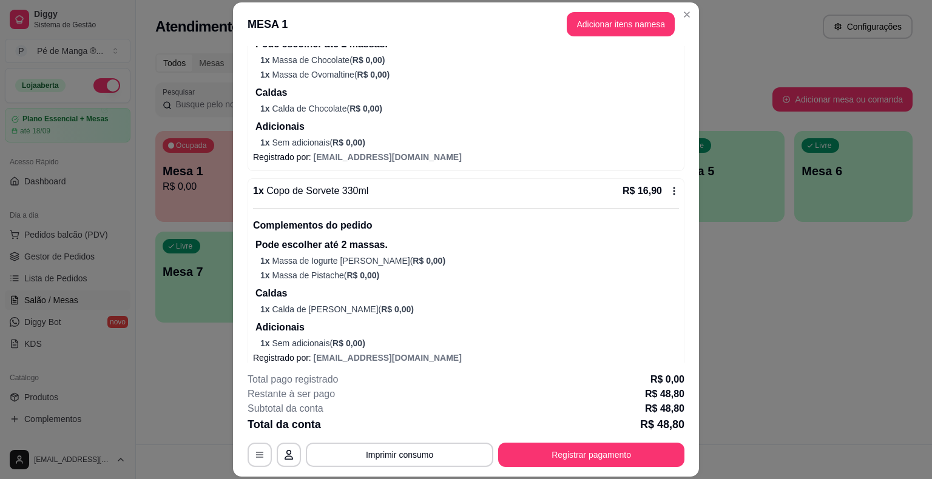
scroll to position [174, 0]
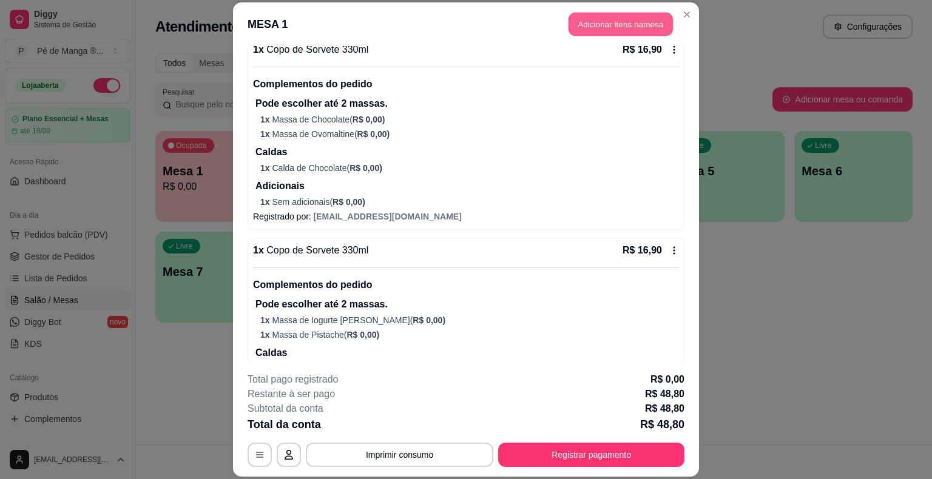
click at [646, 24] on button "Adicionar itens na mesa" at bounding box center [621, 25] width 104 height 24
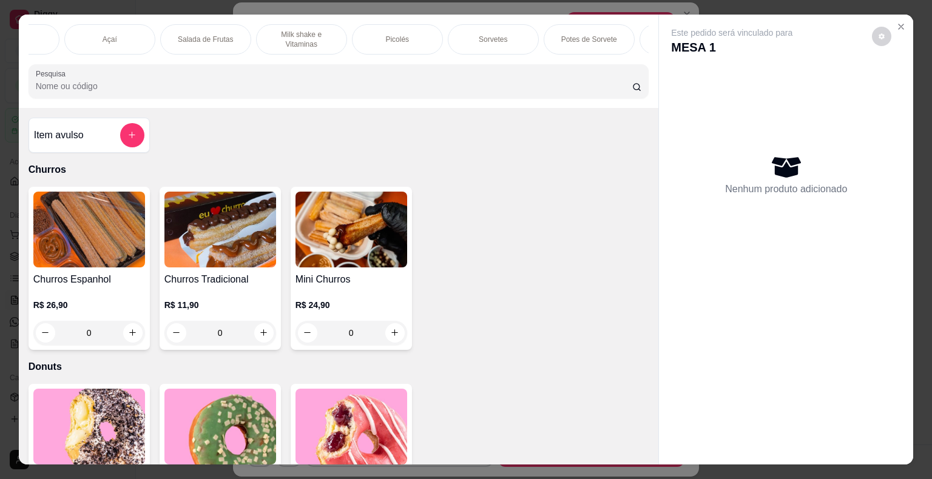
scroll to position [0, 237]
click at [419, 24] on div "Sorvetes" at bounding box center [412, 39] width 91 height 30
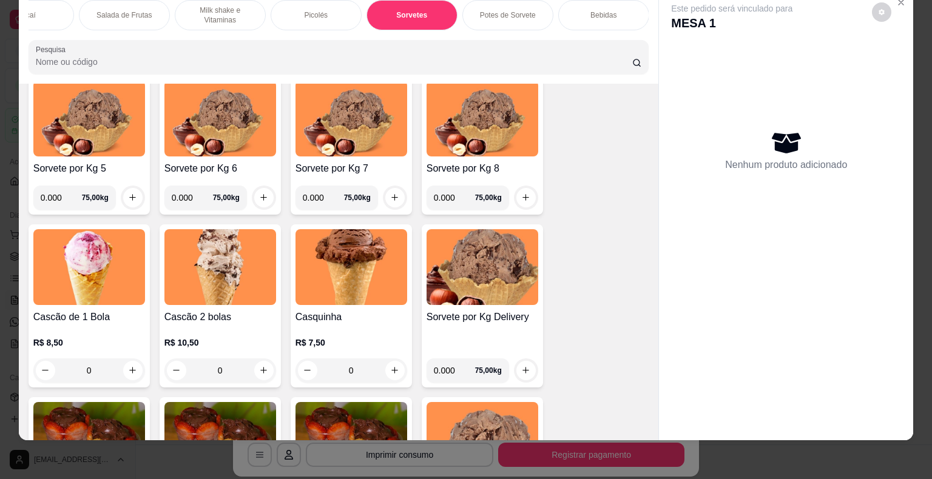
scroll to position [1841, 0]
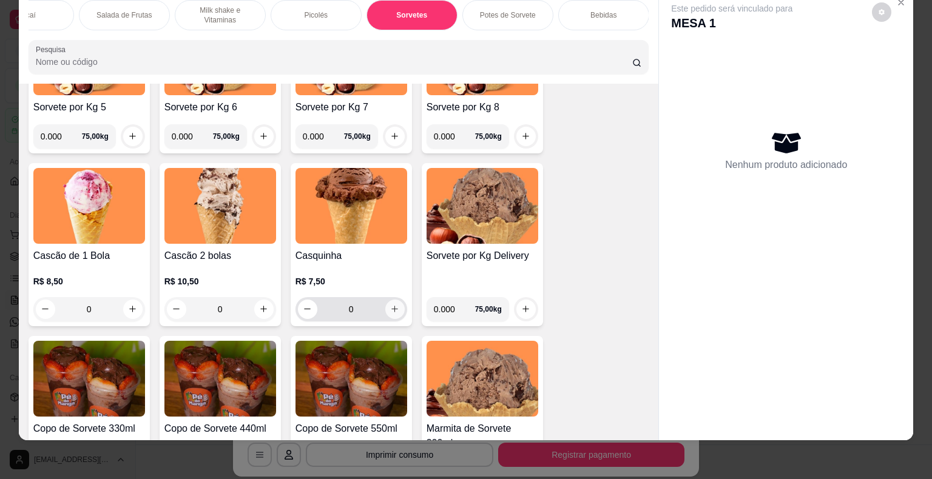
click at [390, 309] on icon "increase-product-quantity" at bounding box center [394, 309] width 9 height 9
type input "1"
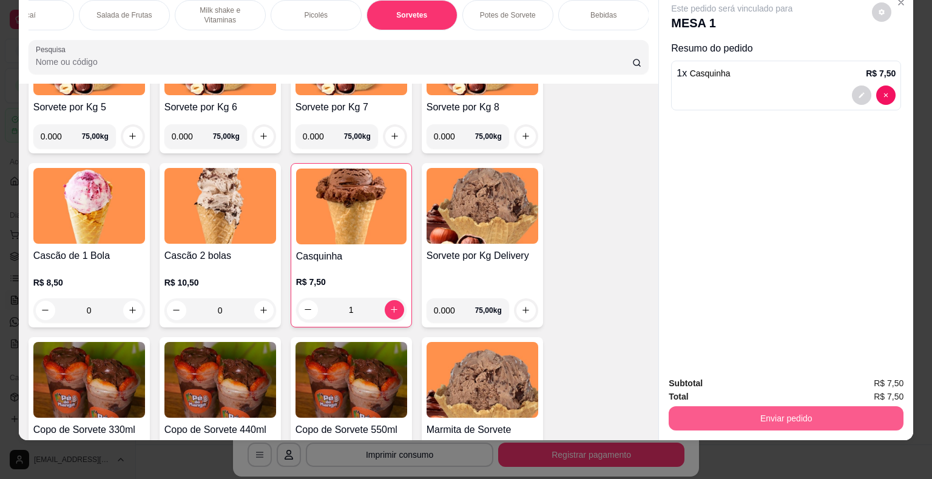
click at [725, 410] on button "Enviar pedido" at bounding box center [786, 419] width 235 height 24
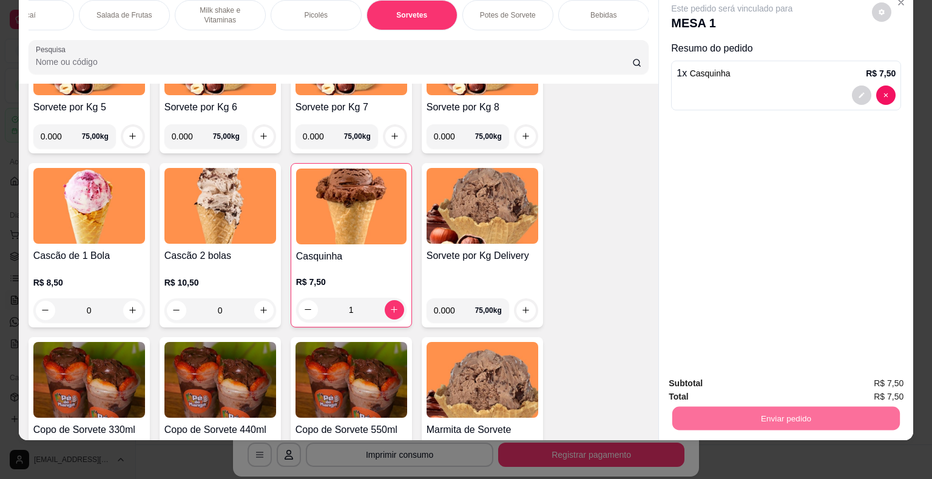
click at [725, 375] on button "Não registrar e enviar pedido" at bounding box center [746, 379] width 123 height 22
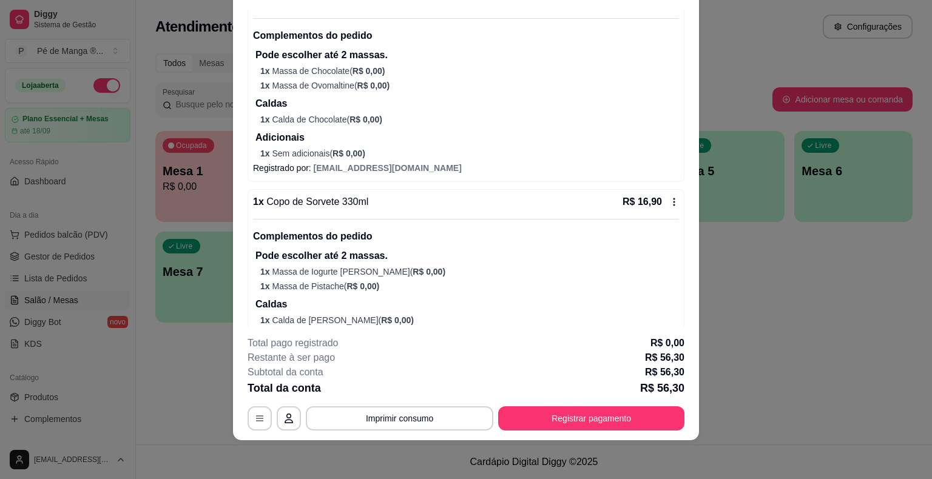
scroll to position [345, 0]
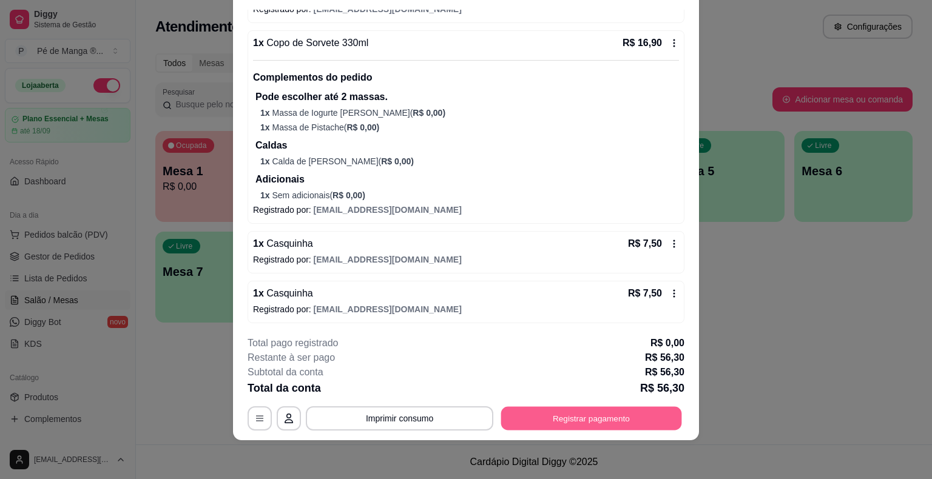
click at [597, 419] on button "Registrar pagamento" at bounding box center [591, 419] width 181 height 24
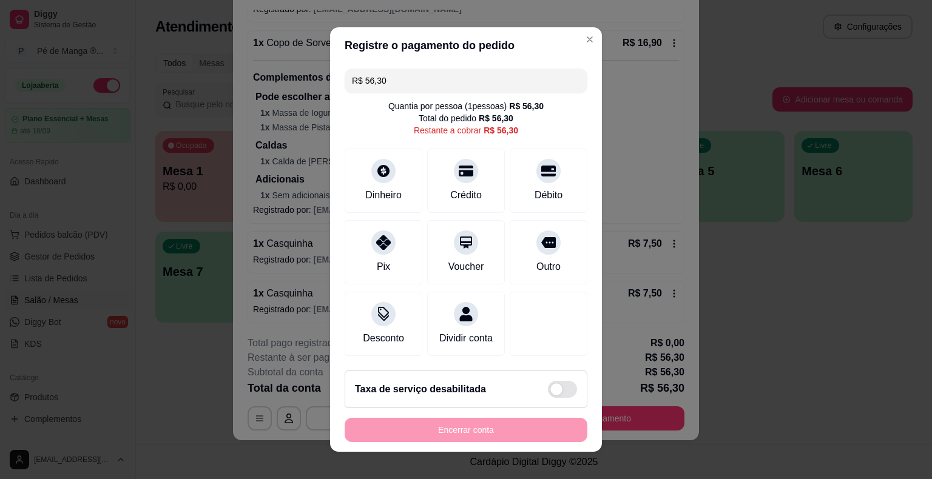
drag, startPoint x: 413, startPoint y: 87, endPoint x: 296, endPoint y: 91, distance: 117.2
click at [296, 91] on div "Registre o pagamento do pedido R$ 56,30 Quantia por pessoa ( 1 pessoas) R$ 56,3…" at bounding box center [466, 239] width 932 height 479
drag, startPoint x: 392, startPoint y: 81, endPoint x: 309, endPoint y: 124, distance: 93.1
click at [313, 121] on div "Registre o pagamento do pedido R$ 57,00 Quantia por pessoa ( 1 pessoas) R$ 56,3…" at bounding box center [466, 239] width 932 height 479
type input "R$ 57,00"
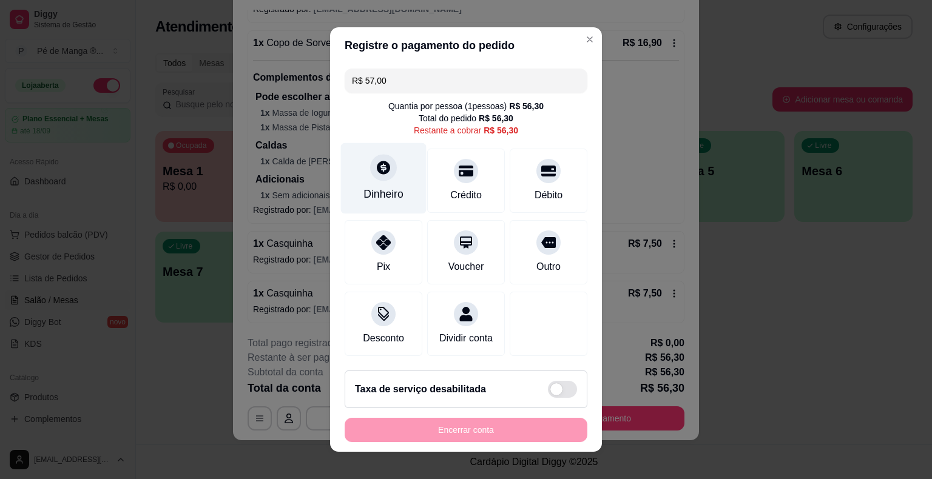
click at [390, 169] on div at bounding box center [383, 167] width 27 height 27
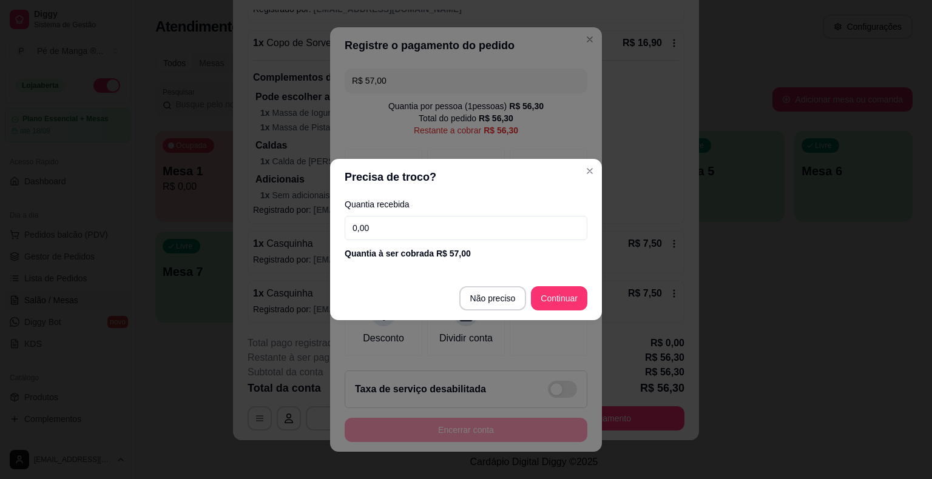
click at [401, 225] on input "0,00" at bounding box center [466, 228] width 243 height 24
type input "57,00"
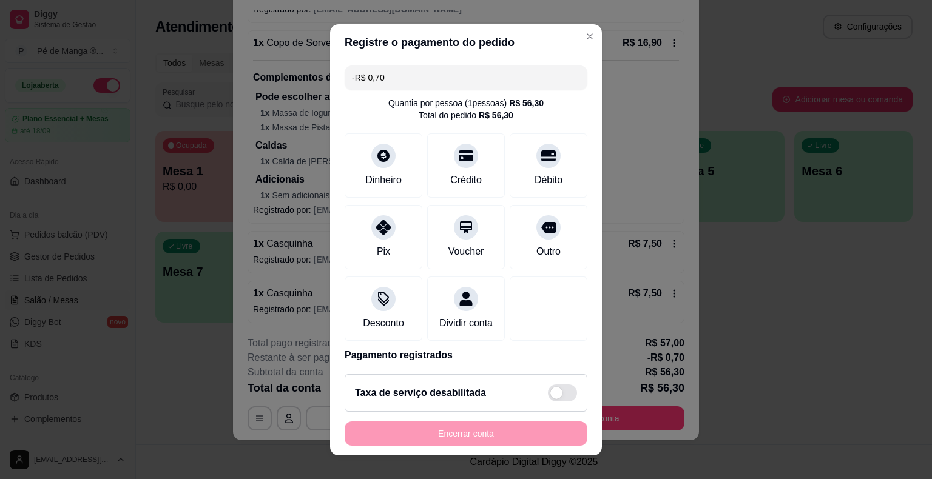
drag, startPoint x: 380, startPoint y: 61, endPoint x: 385, endPoint y: 67, distance: 7.7
click at [382, 64] on div "-R$ 0,70 Quantia por pessoa ( 1 pessoas) R$ 56,30 Total do pedido R$ 56,30 Dinh…" at bounding box center [466, 213] width 272 height 304
drag, startPoint x: 396, startPoint y: 75, endPoint x: 286, endPoint y: 84, distance: 109.6
click at [286, 84] on div "Registre o pagamento do pedido -R$ 0,70 Quantia por pessoa ( 1 pessoas) R$ 56,3…" at bounding box center [466, 239] width 932 height 479
type input "R$ 0,53"
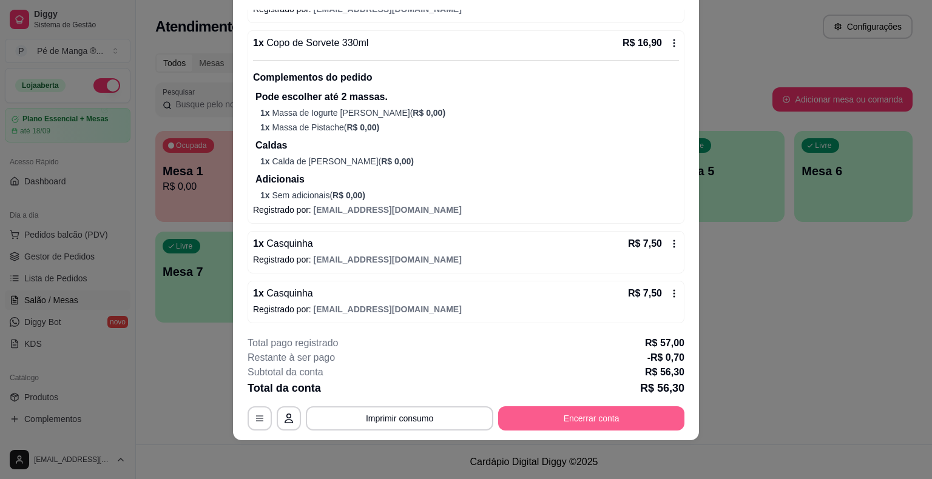
click at [606, 416] on button "Encerrar conta" at bounding box center [591, 419] width 186 height 24
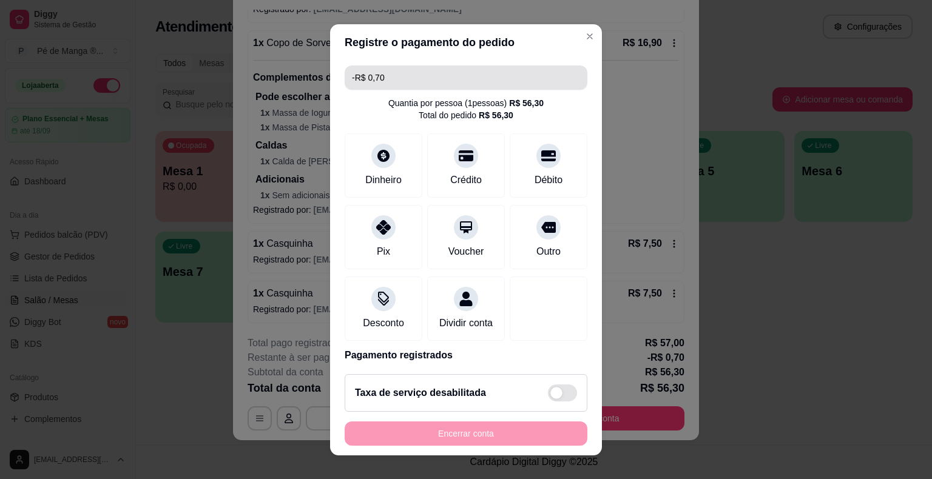
drag, startPoint x: 377, startPoint y: 72, endPoint x: 277, endPoint y: 90, distance: 102.4
click at [278, 89] on div "Registre o pagamento do pedido -R$ 0,70 Quantia por pessoa ( 1 pessoas) R$ 56,3…" at bounding box center [466, 239] width 932 height 479
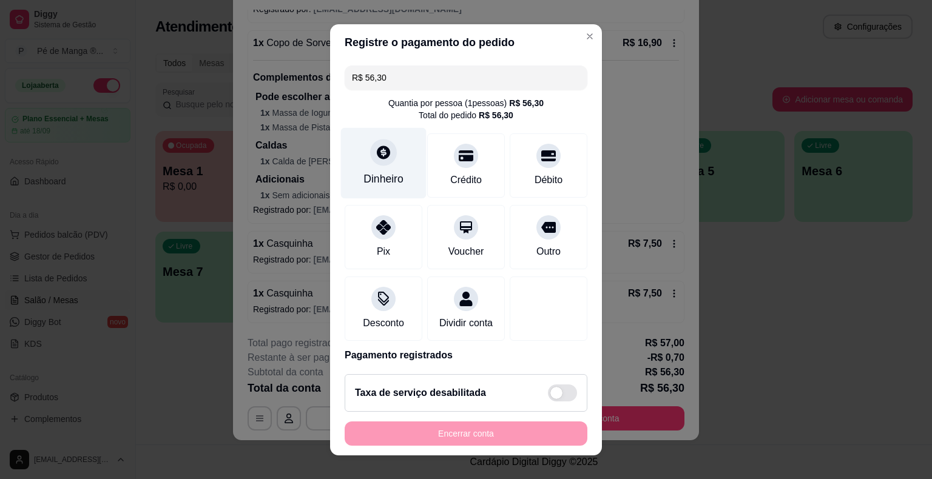
type input "R$ 56,30"
click at [409, 167] on div "Dinheiro" at bounding box center [384, 162] width 86 height 71
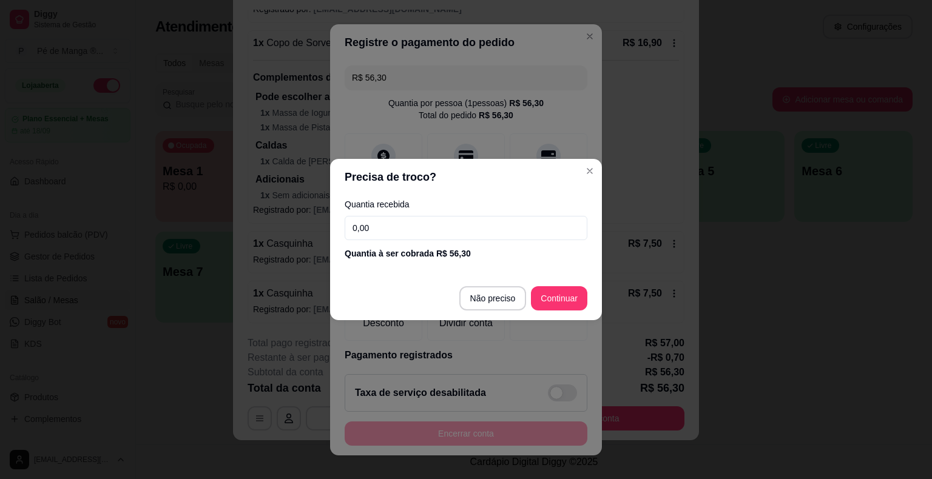
click at [490, 232] on input "0,00" at bounding box center [466, 228] width 243 height 24
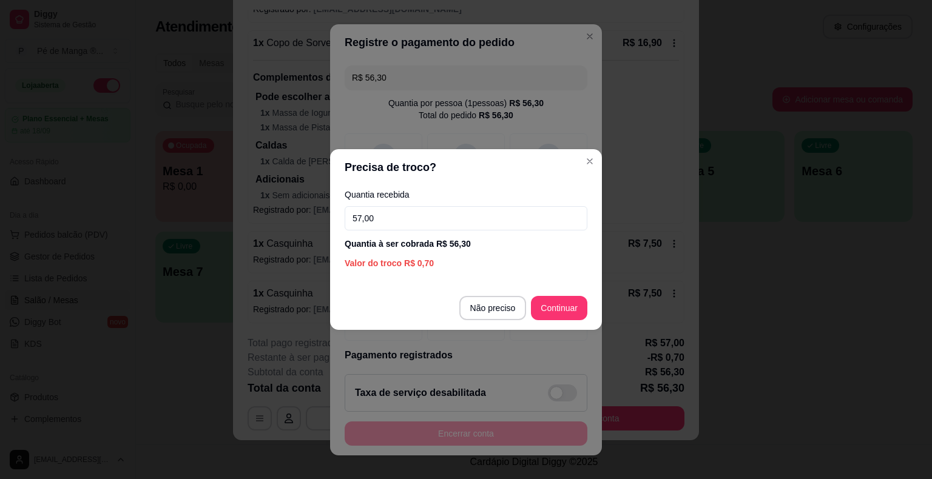
type input "57,00"
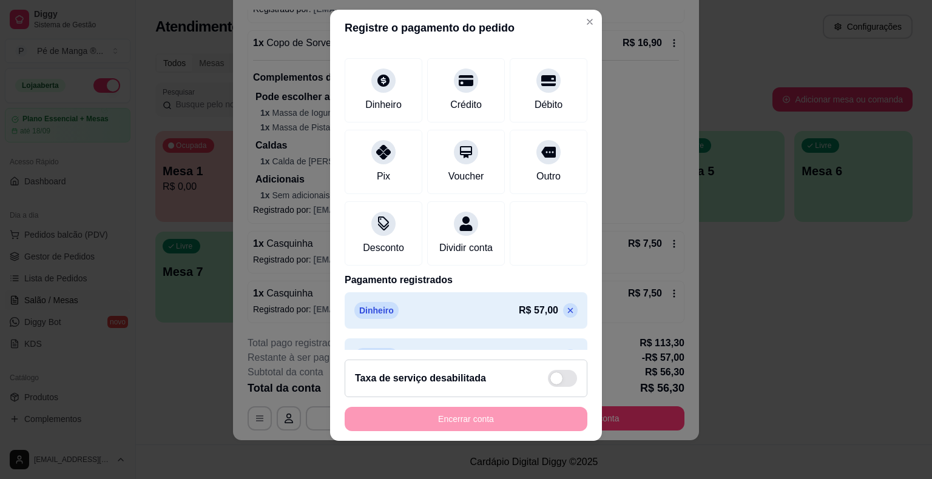
scroll to position [103, 0]
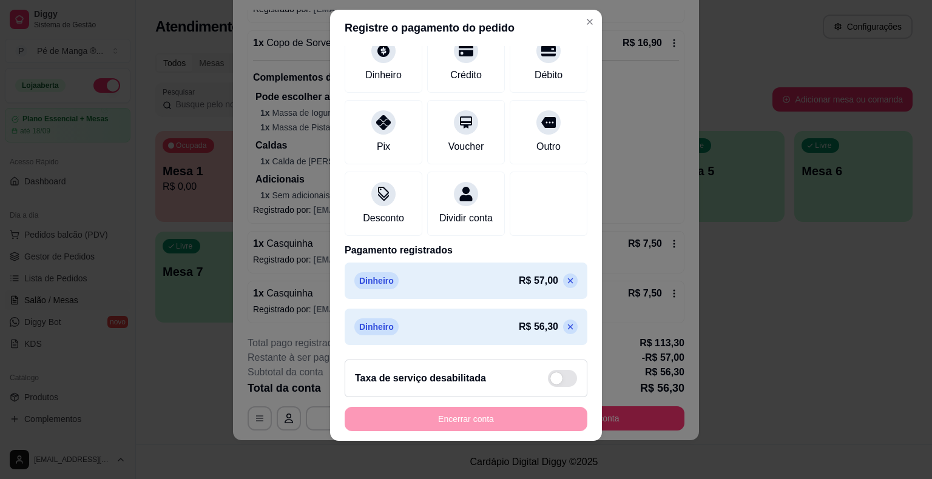
click at [566, 278] on icon at bounding box center [571, 281] width 10 height 10
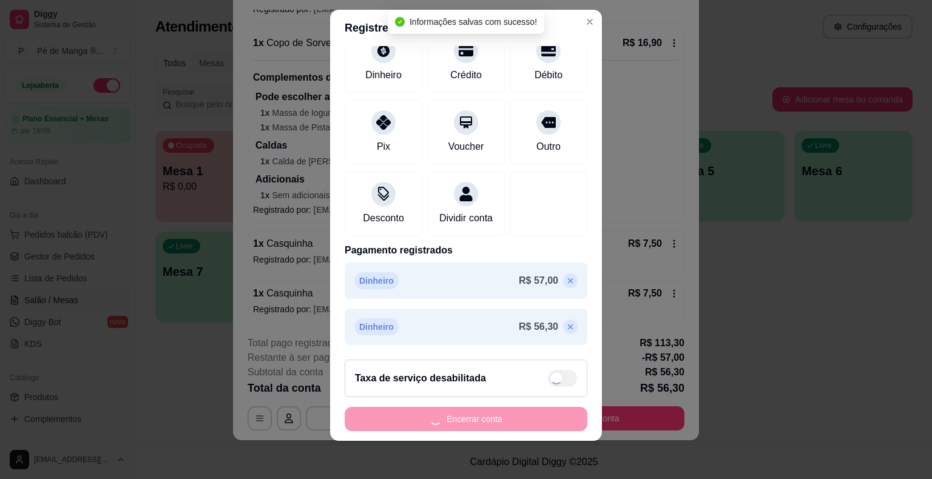
type input "R$ 0,00"
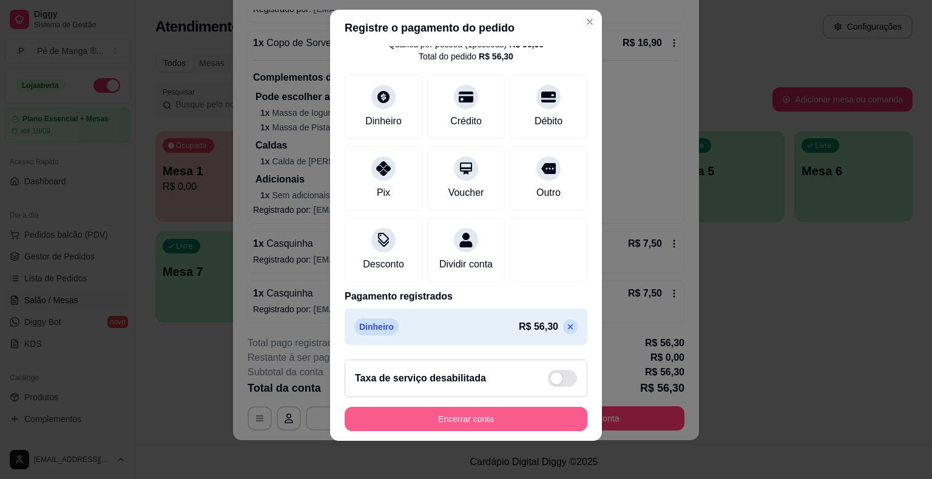
click at [424, 422] on button "Encerrar conta" at bounding box center [466, 419] width 243 height 24
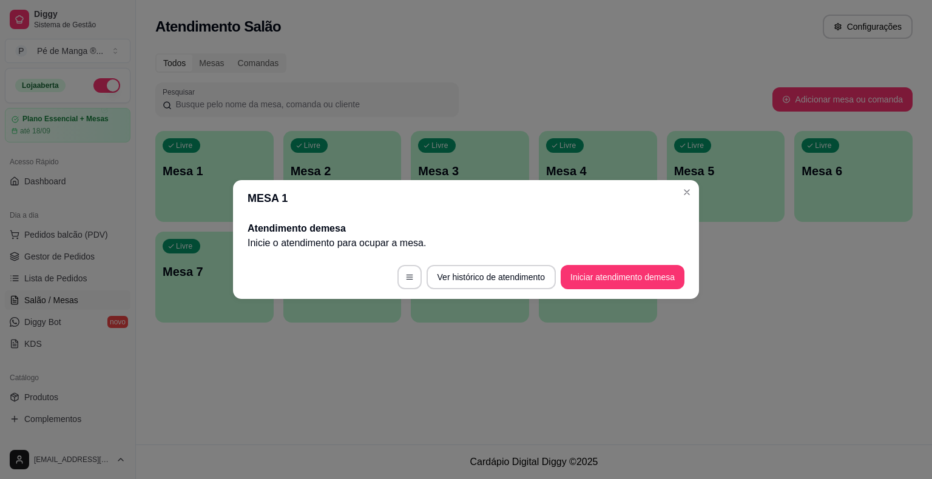
scroll to position [0, 0]
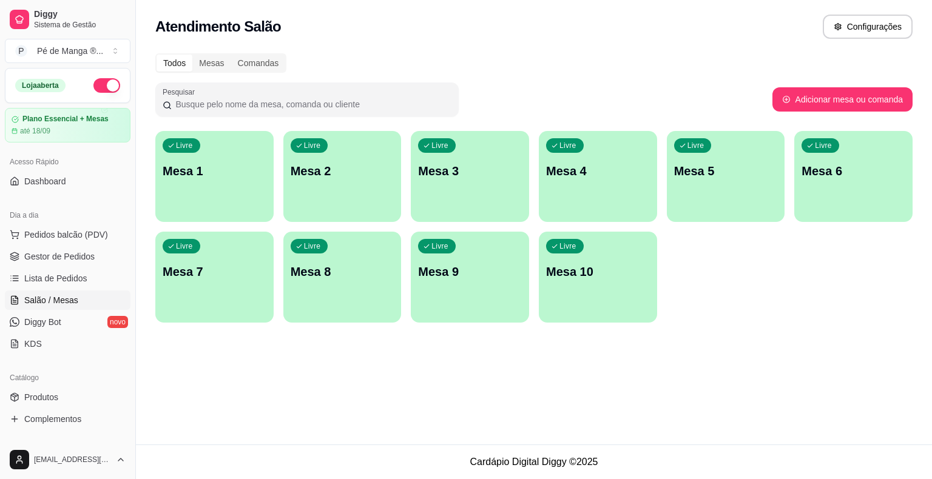
click at [255, 188] on div "Livre Mesa 1" at bounding box center [214, 169] width 118 height 76
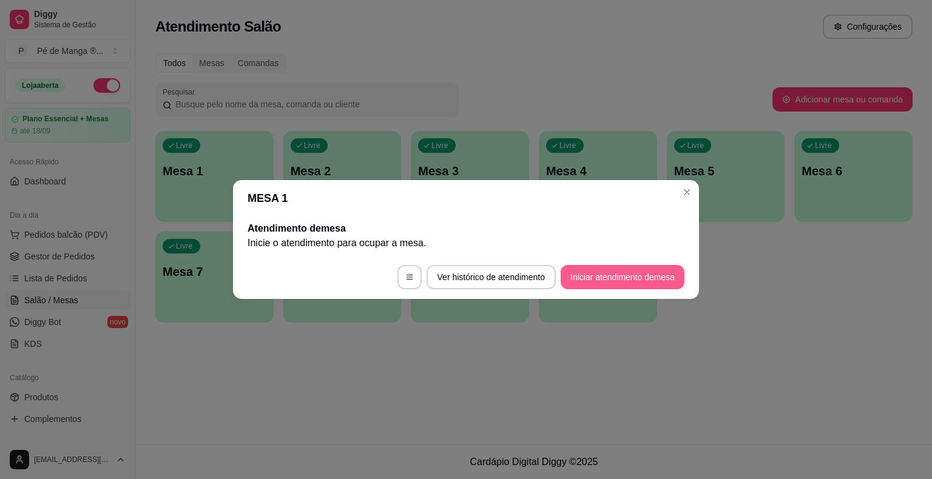
click at [658, 278] on button "Iniciar atendimento de mesa" at bounding box center [623, 277] width 124 height 24
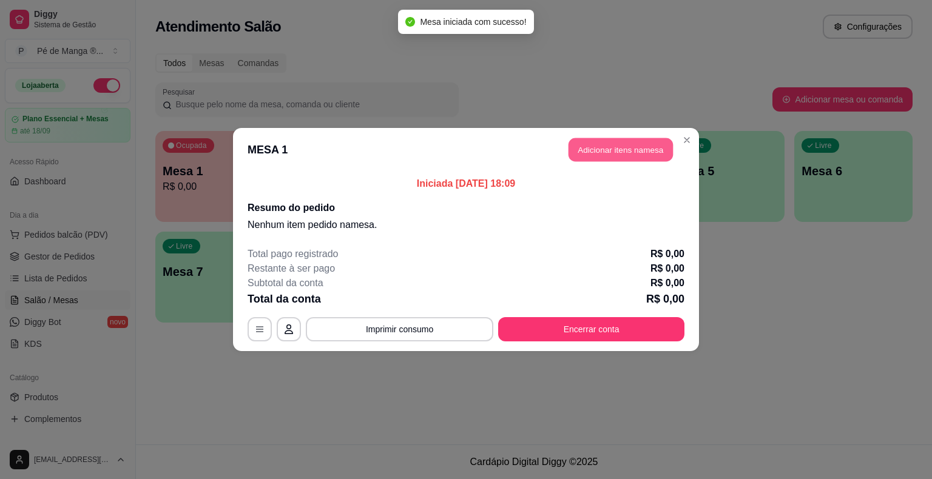
click at [620, 145] on button "Adicionar itens na mesa" at bounding box center [621, 150] width 104 height 24
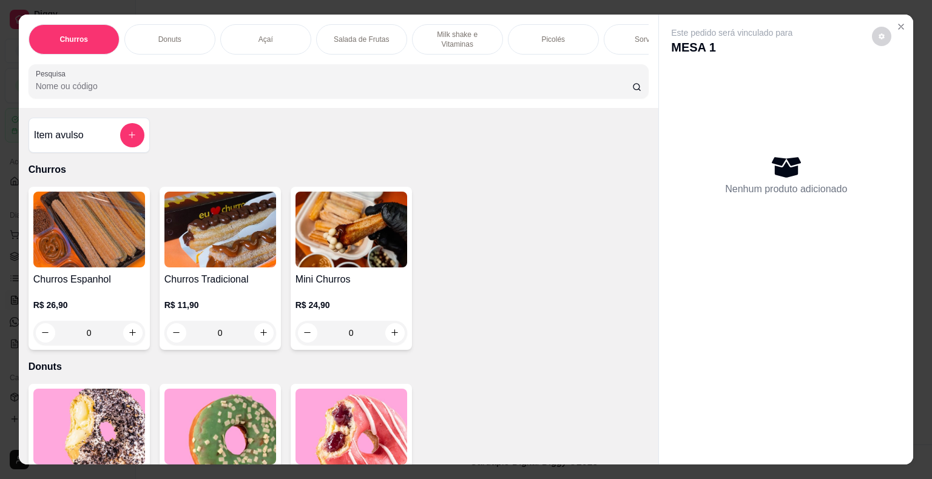
drag, startPoint x: 539, startPoint y: 33, endPoint x: 546, endPoint y: 36, distance: 7.7
click at [546, 36] on p "Picolés" at bounding box center [553, 40] width 24 height 10
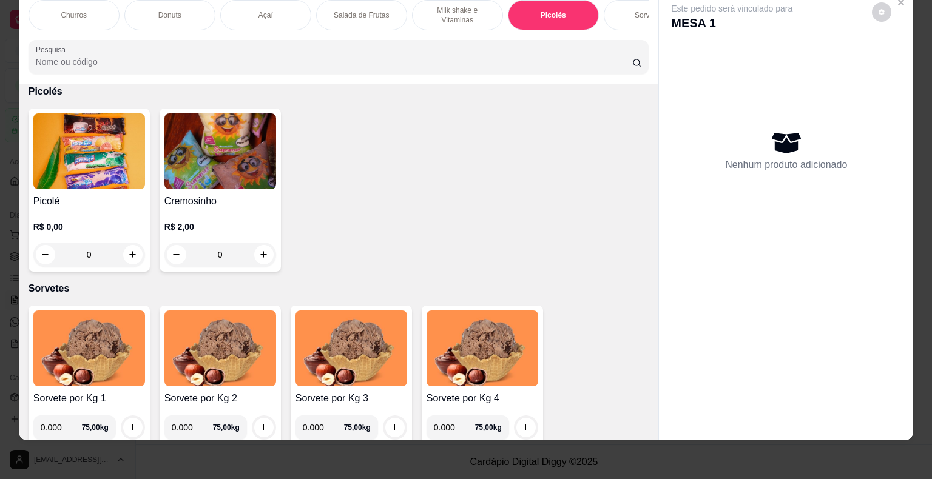
drag, startPoint x: 19, startPoint y: 150, endPoint x: 24, endPoint y: 145, distance: 6.9
click at [19, 151] on div "Item avulso Churros Churros Espanhol R$ 26,90 0 Churros Tradicional R$ 11,90 0 …" at bounding box center [339, 262] width 640 height 357
click at [83, 201] on h4 "Picolé" at bounding box center [89, 201] width 112 height 15
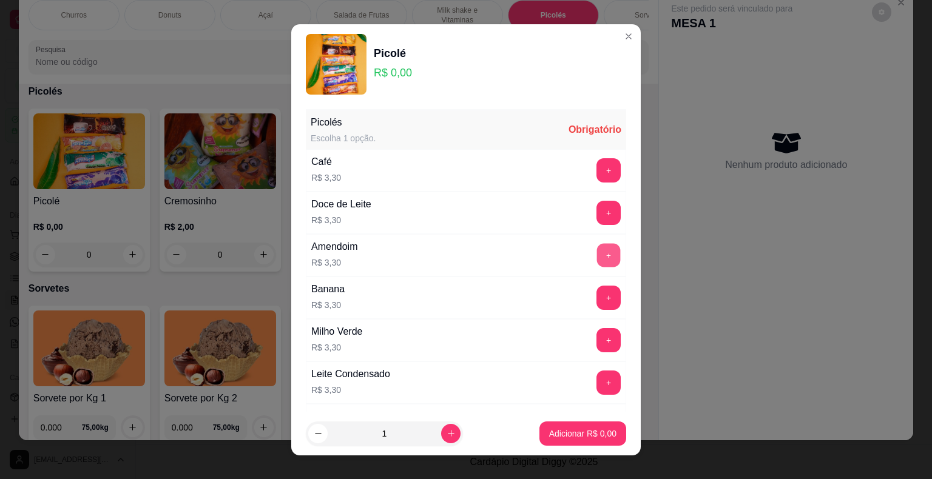
click at [597, 255] on button "+" at bounding box center [609, 255] width 24 height 24
click at [597, 254] on button "+" at bounding box center [609, 255] width 24 height 24
click at [597, 253] on button "+" at bounding box center [609, 255] width 24 height 24
click at [597, 251] on button "+" at bounding box center [609, 255] width 24 height 24
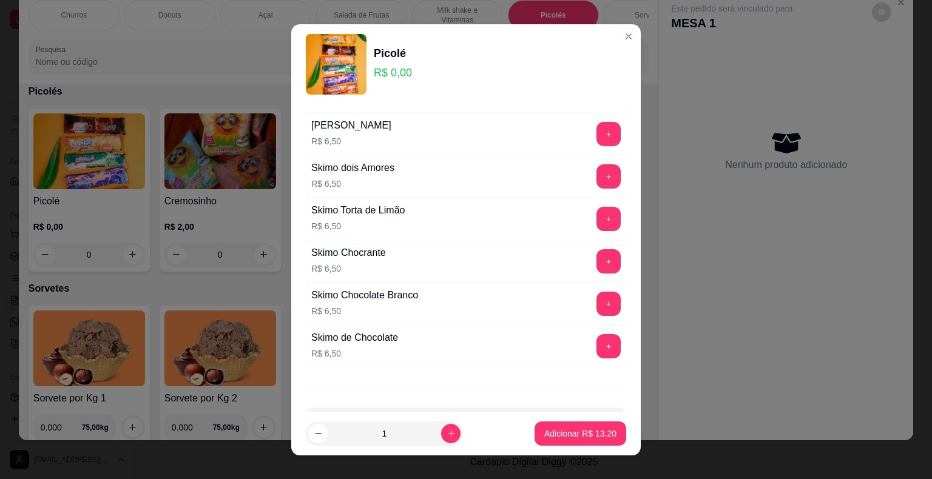
scroll to position [840, 0]
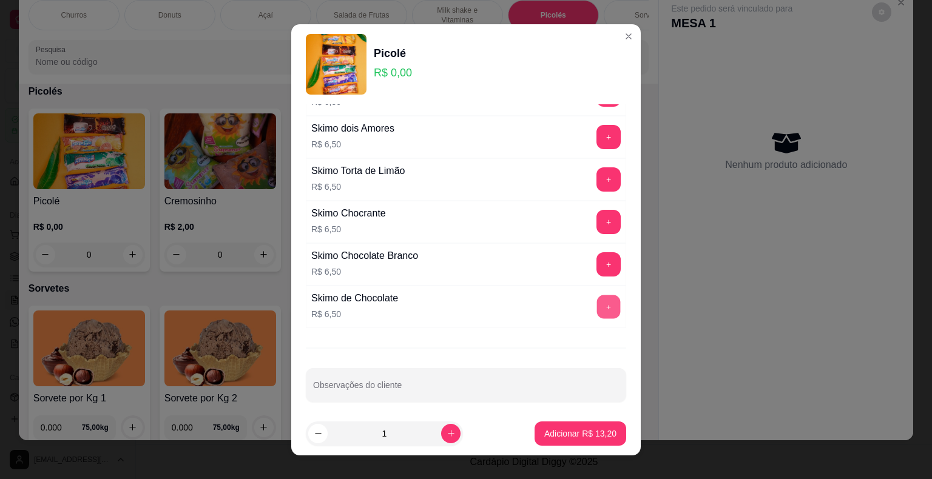
click at [597, 302] on button "+" at bounding box center [609, 307] width 24 height 24
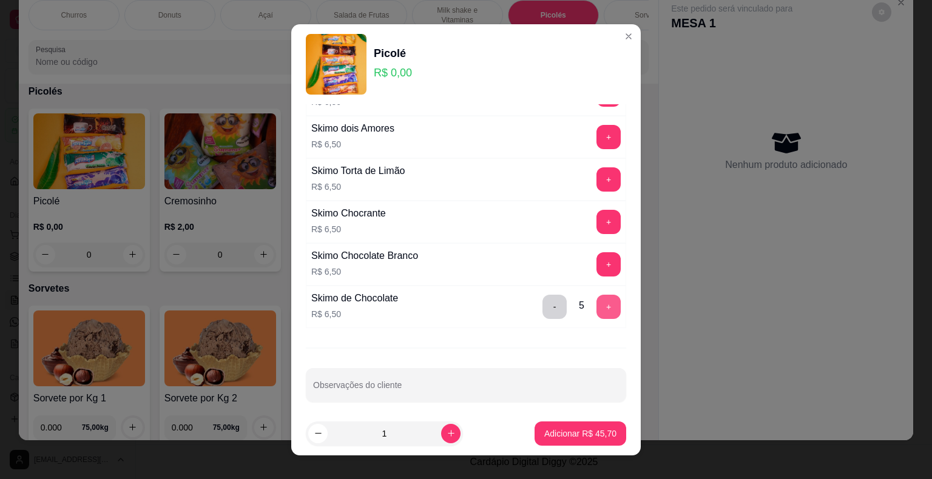
click at [597, 302] on button "+" at bounding box center [609, 307] width 24 height 24
click at [573, 433] on p "Adicionar R$ 52,20" at bounding box center [580, 434] width 72 height 12
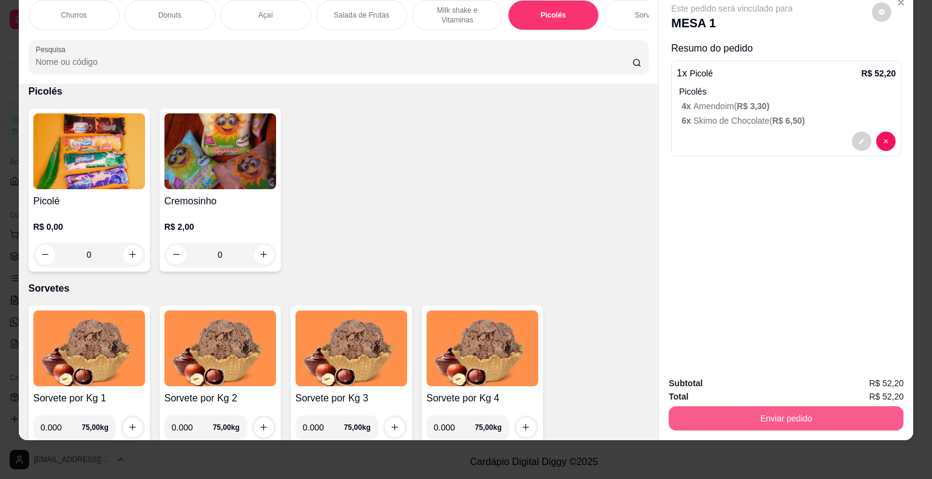
click at [813, 407] on button "Enviar pedido" at bounding box center [786, 419] width 235 height 24
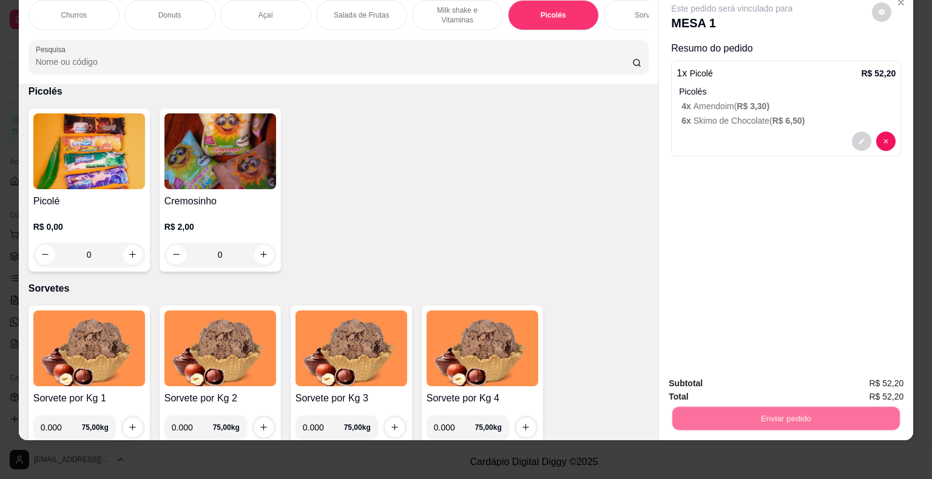
click at [703, 387] on button "Não registrar e enviar pedido" at bounding box center [746, 379] width 126 height 23
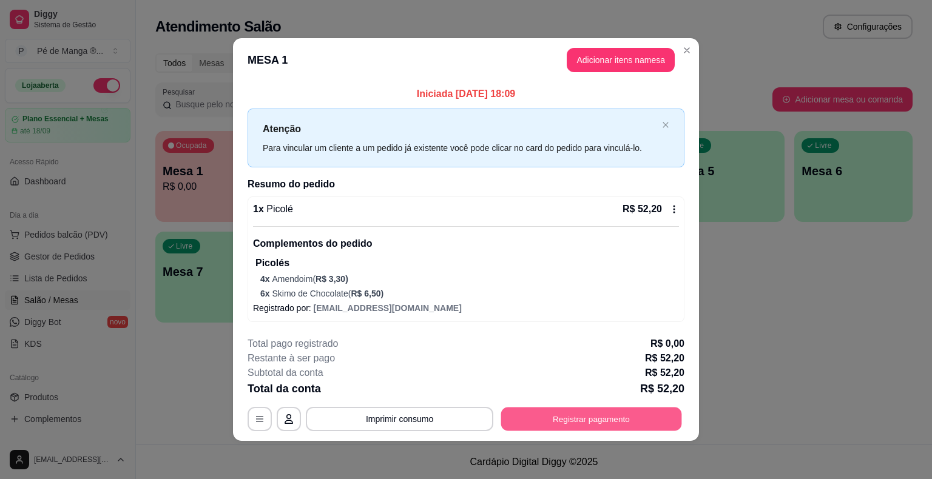
click at [585, 420] on button "Registrar pagamento" at bounding box center [591, 420] width 181 height 24
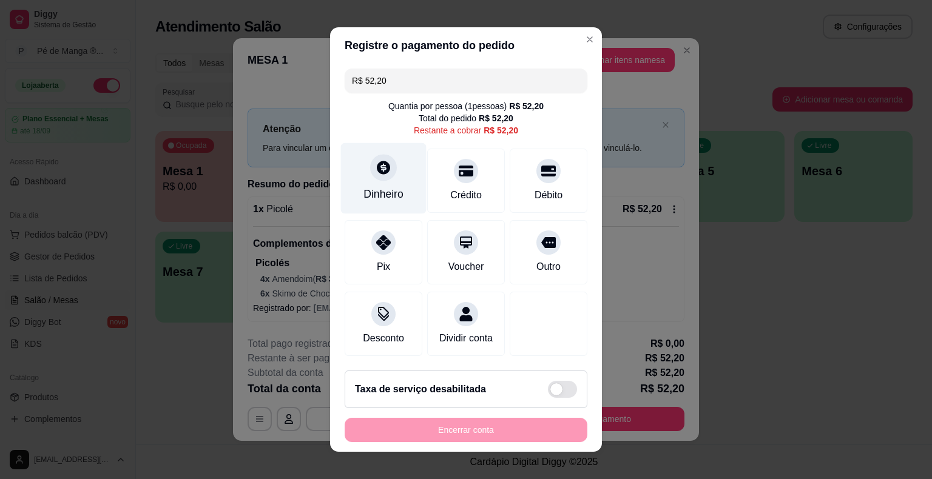
click at [394, 183] on div "Dinheiro" at bounding box center [384, 178] width 86 height 71
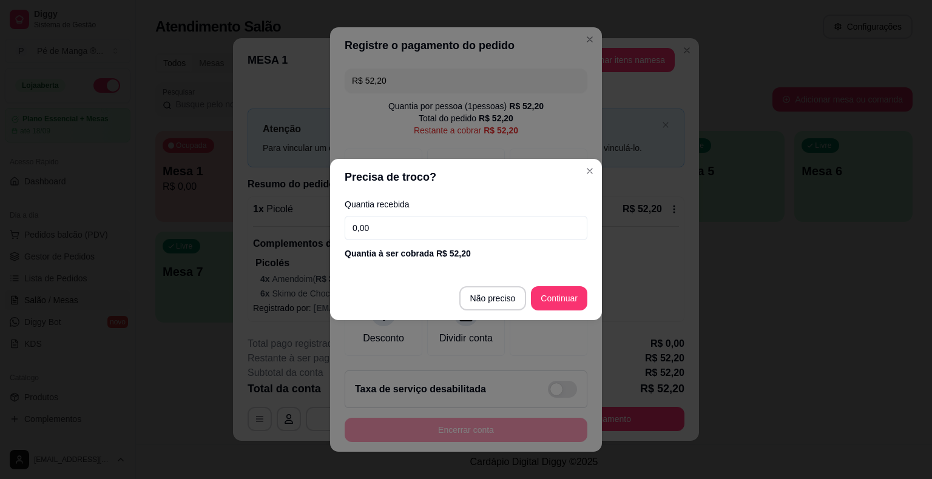
click at [416, 228] on input "0,00" at bounding box center [466, 228] width 243 height 24
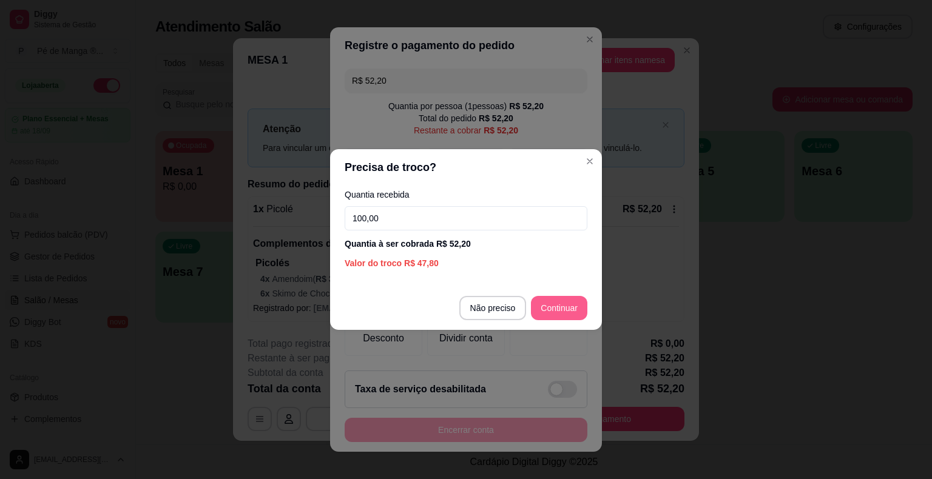
type input "100,00"
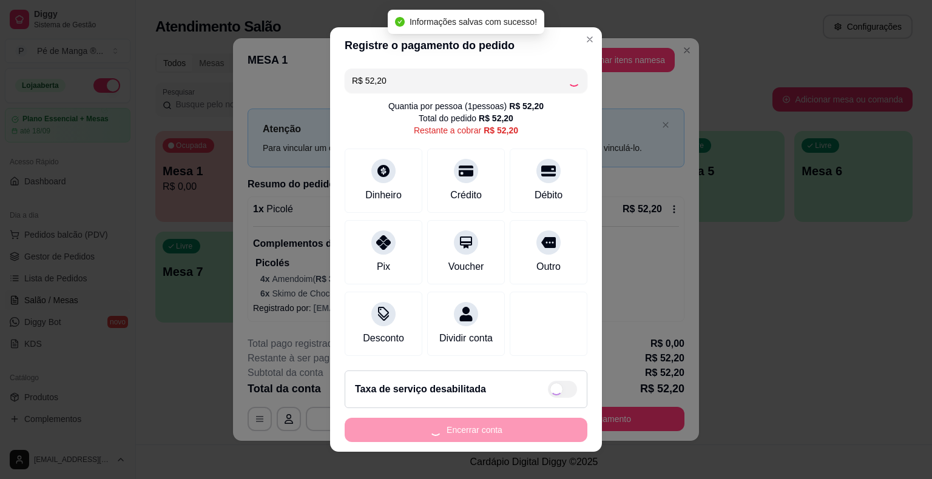
type input "R$ 0,00"
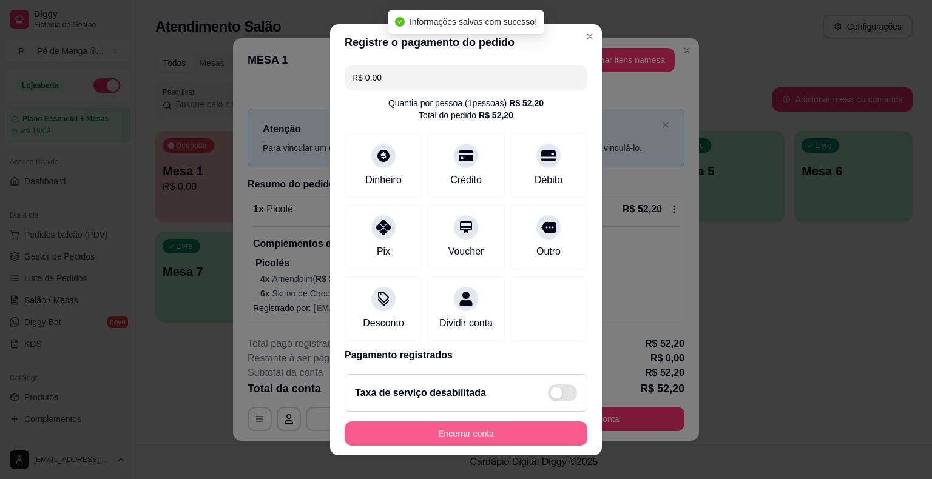
click at [516, 436] on button "Encerrar conta" at bounding box center [466, 434] width 243 height 24
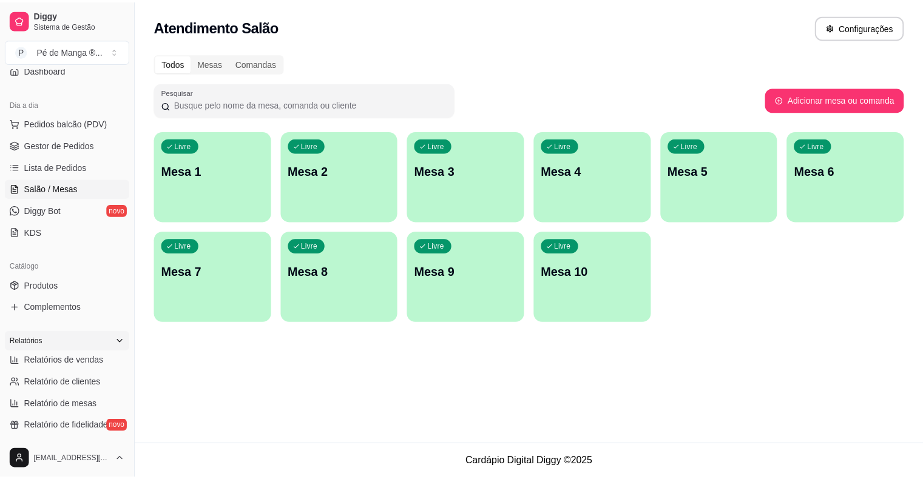
scroll to position [121, 0]
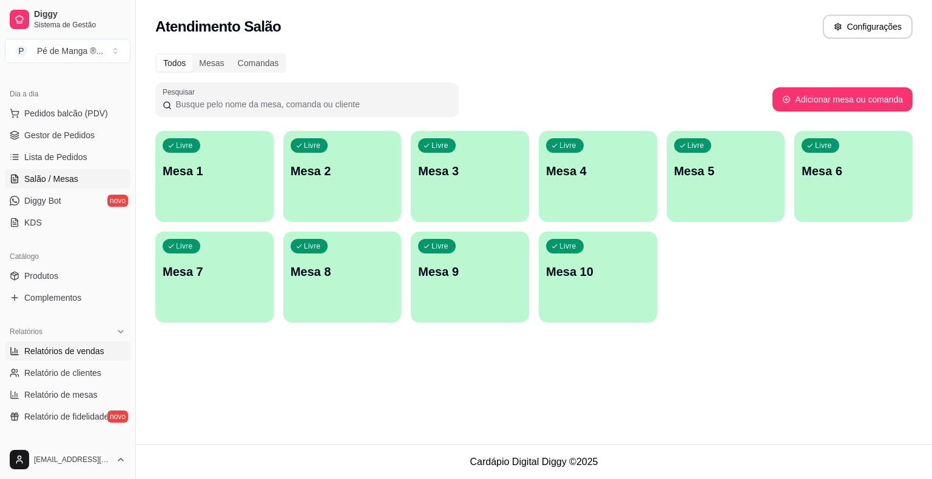
click at [60, 354] on span "Relatórios de vendas" at bounding box center [64, 351] width 80 height 12
select select "ALL"
select select "0"
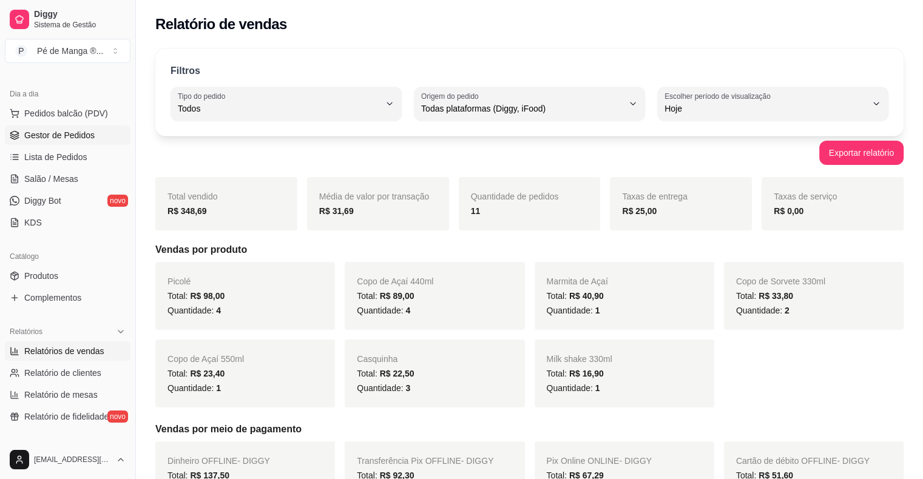
click at [30, 132] on span "Gestor de Pedidos" at bounding box center [59, 135] width 70 height 12
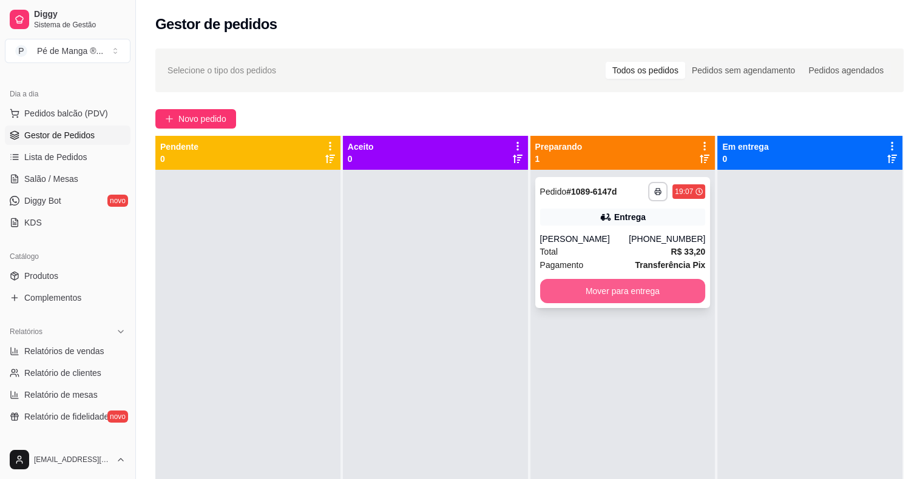
click at [623, 286] on button "Mover para entrega" at bounding box center [623, 291] width 166 height 24
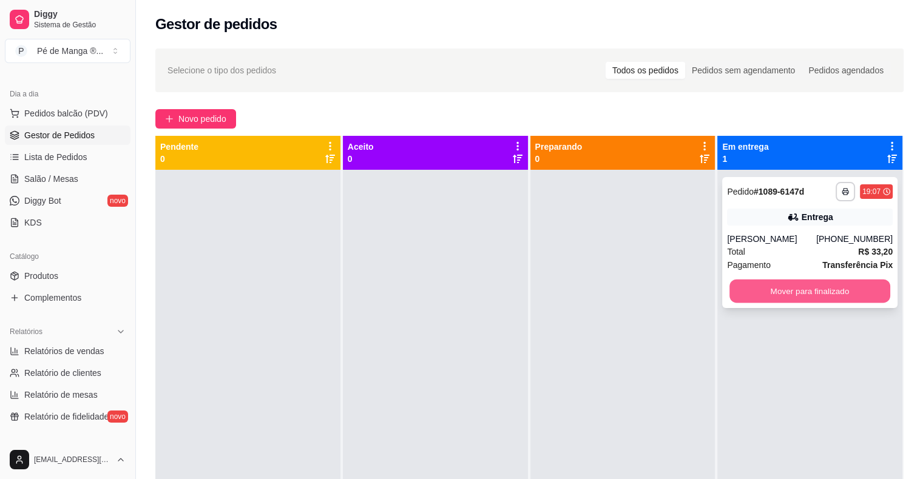
click at [756, 290] on button "Mover para finalizado" at bounding box center [809, 292] width 161 height 24
